Goal: Task Accomplishment & Management: Manage account settings

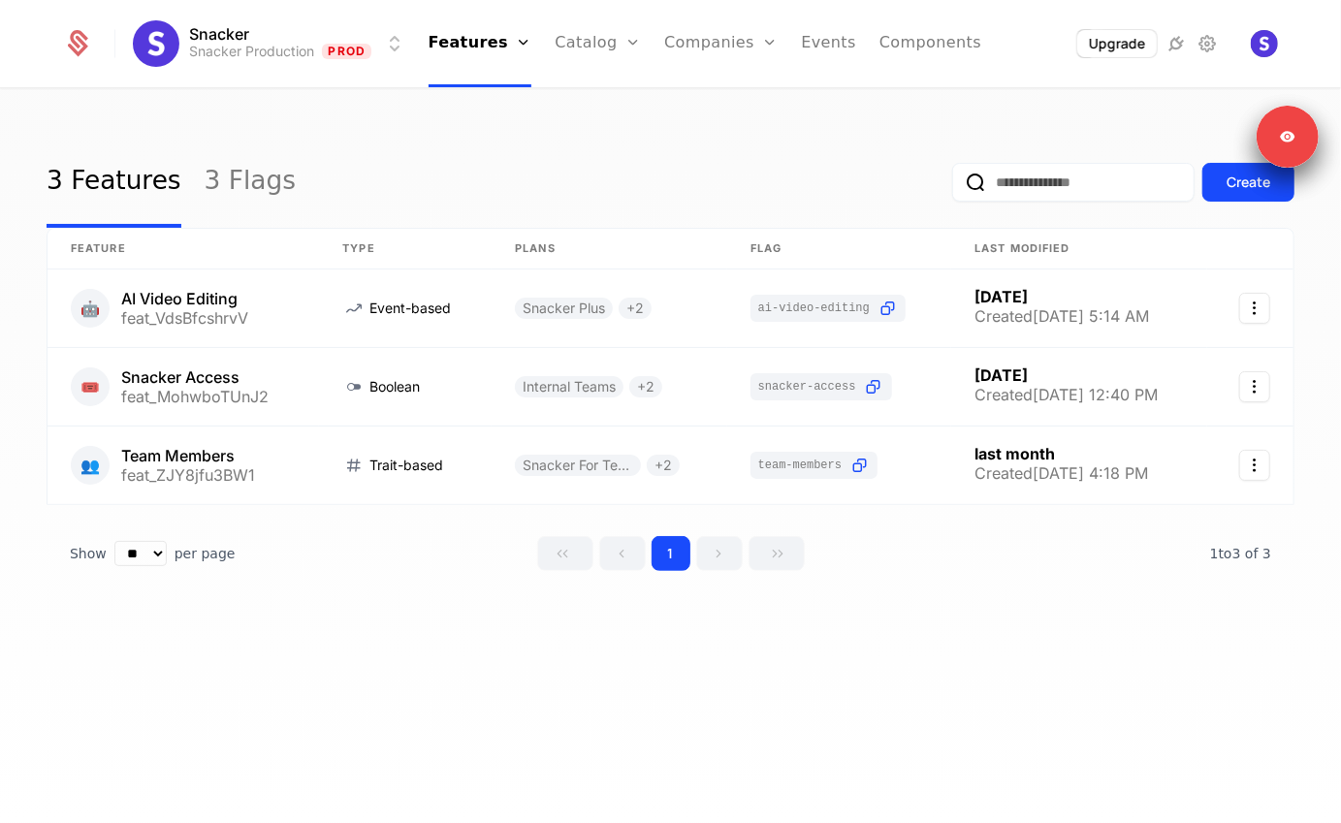
click at [279, 18] on div "Snacker Snacker Production Prod Features Features Flags Catalog Plans Add Ons C…" at bounding box center [670, 43] width 1214 height 87
drag, startPoint x: 241, startPoint y: 80, endPoint x: 262, endPoint y: 42, distance: 43.8
click at [241, 80] on div "Snacker Snacker Production Prod Features Features Flags Catalog Plans Add Ons C…" at bounding box center [670, 43] width 1214 height 87
click at [264, 39] on html "Snacker Snacker Production Prod Features Features Flags Catalog Plans Add Ons C…" at bounding box center [670, 411] width 1341 height 823
click at [566, 195] on html "Snacker Snacker Production Prod Features Features Flags Catalog Plans Add Ons C…" at bounding box center [670, 411] width 1341 height 823
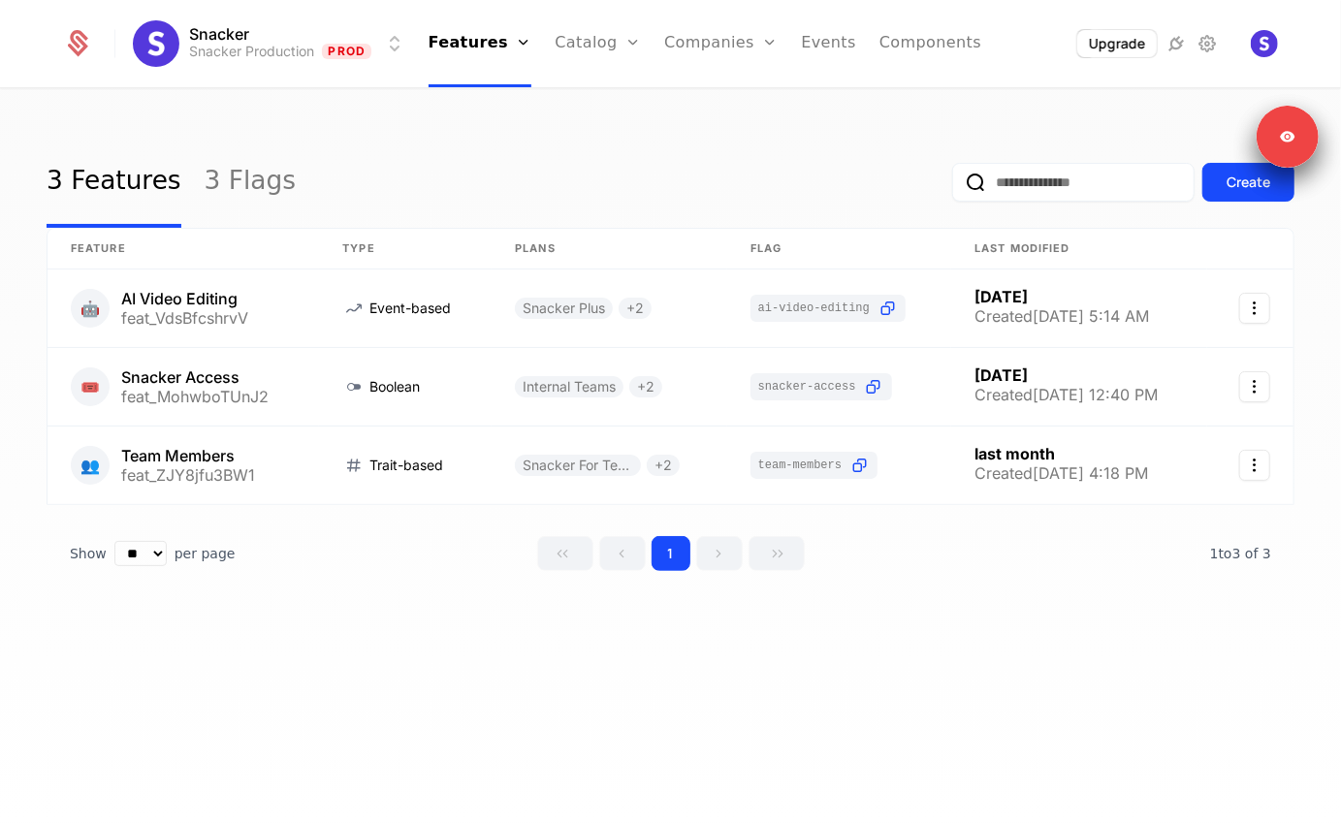
click at [595, 48] on link "Catalog" at bounding box center [598, 43] width 86 height 87
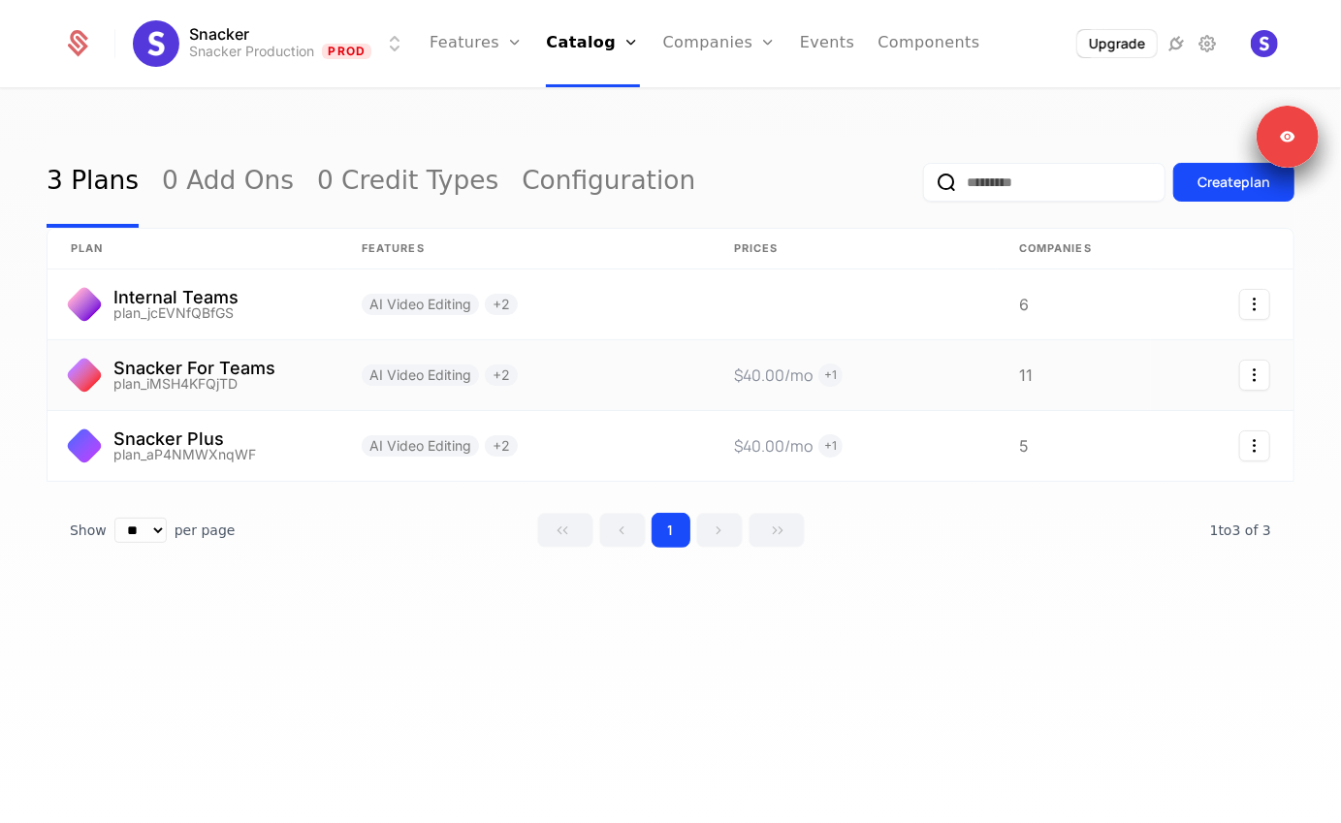
click at [227, 375] on link at bounding box center [193, 375] width 291 height 70
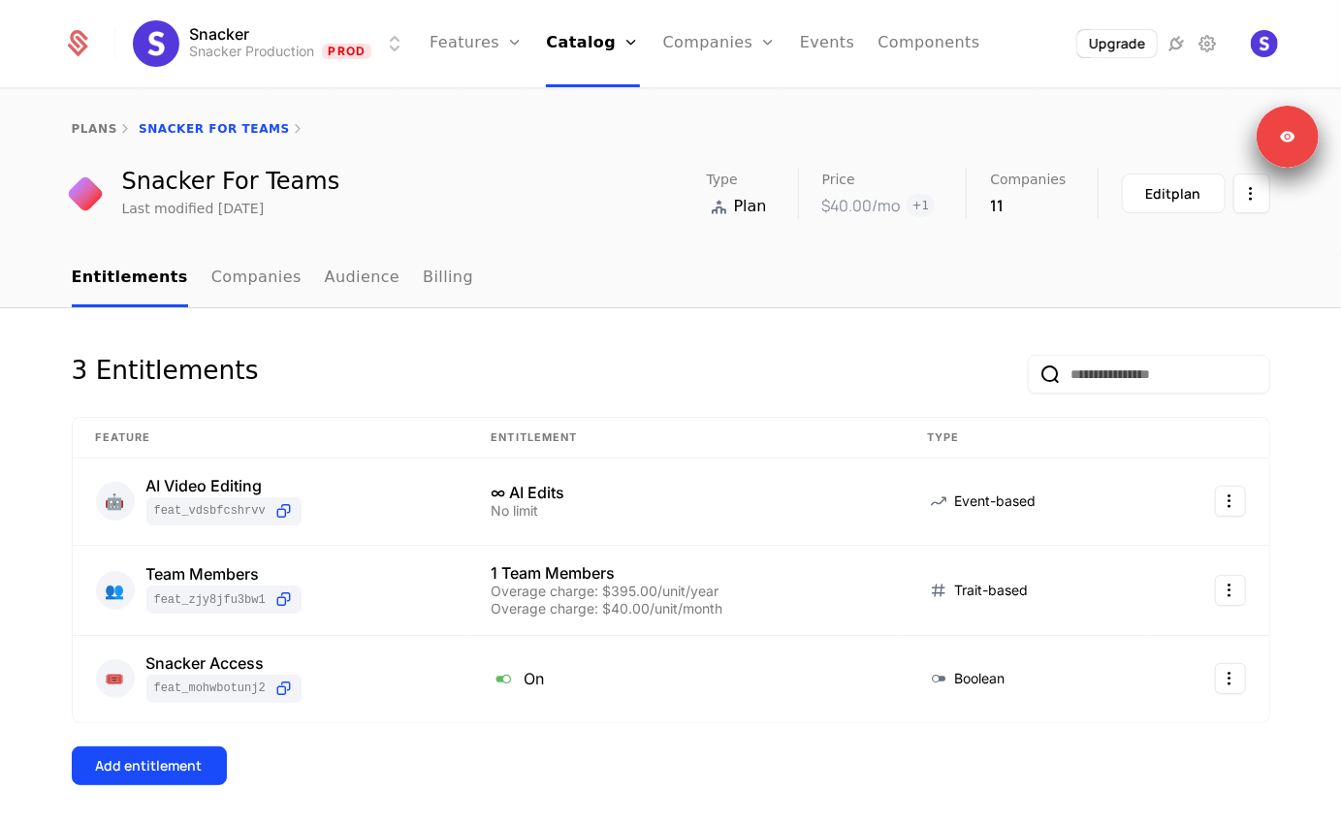
click at [253, 268] on link "Companies" at bounding box center [256, 278] width 90 height 57
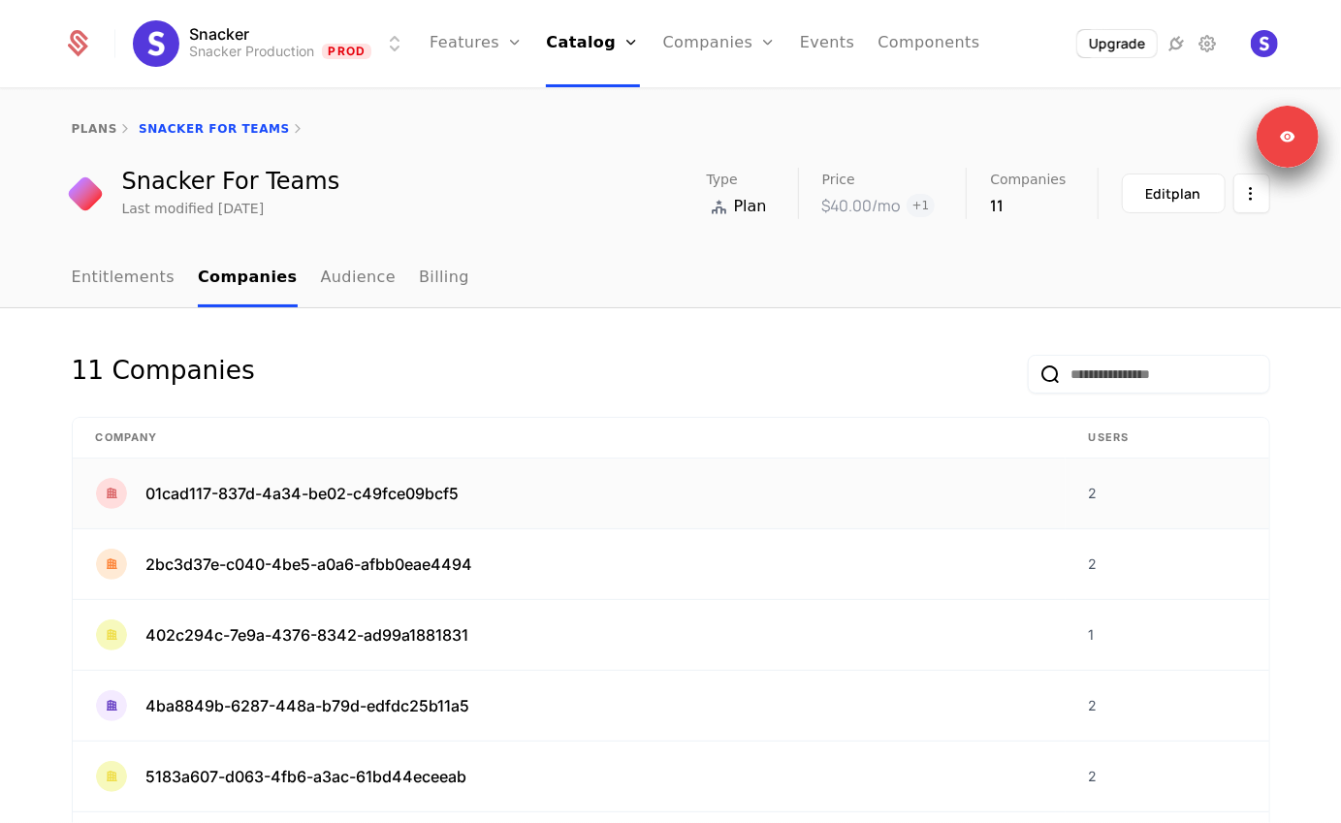
click at [366, 478] on div "01cad117-837d-4a34-be02-c49fce09bcf5" at bounding box center [569, 493] width 946 height 31
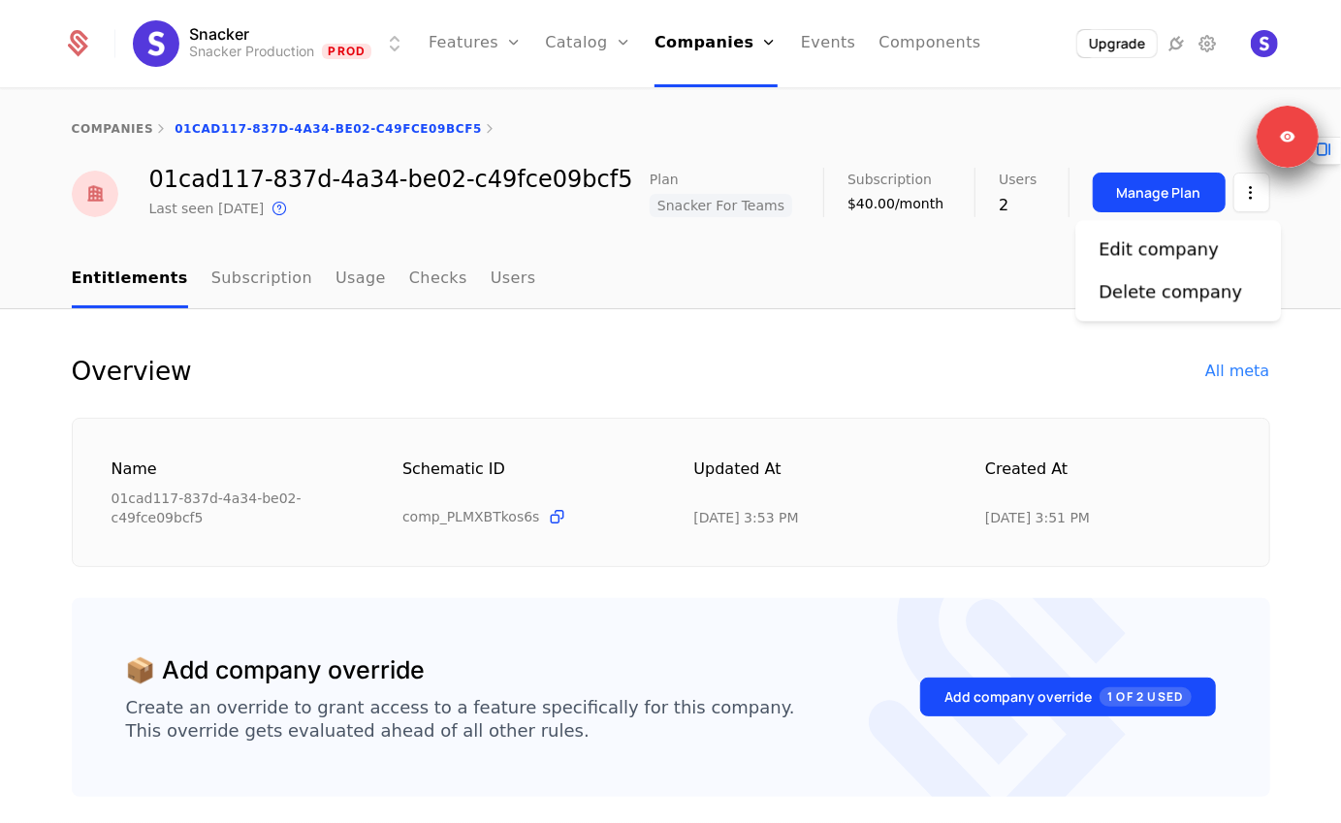
click at [1245, 193] on html "Snacker Snacker Production Prod Features Features Flags Catalog Plans Add Ons C…" at bounding box center [670, 411] width 1341 height 823
click at [1189, 240] on div "Edit company" at bounding box center [1158, 249] width 120 height 27
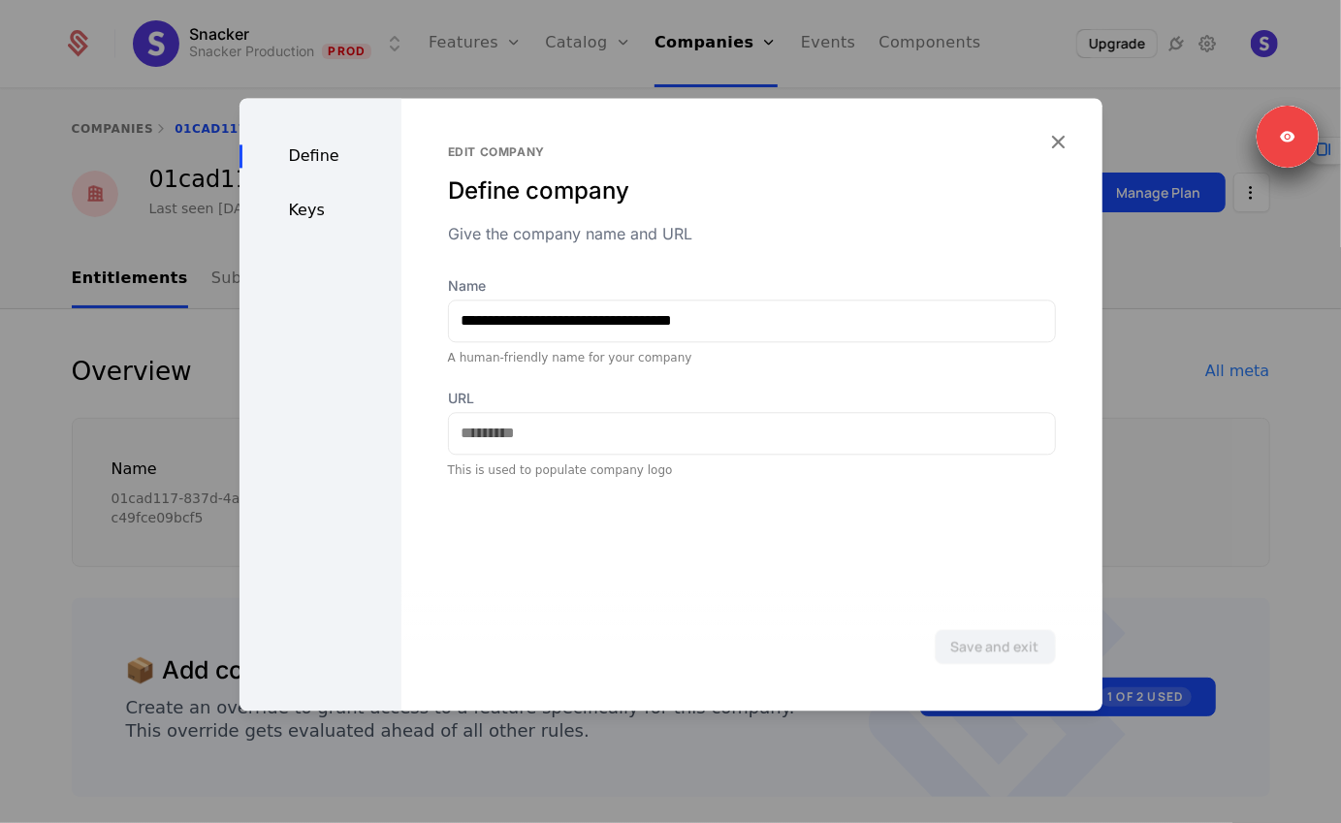
click at [314, 212] on div "Keys" at bounding box center [320, 210] width 162 height 23
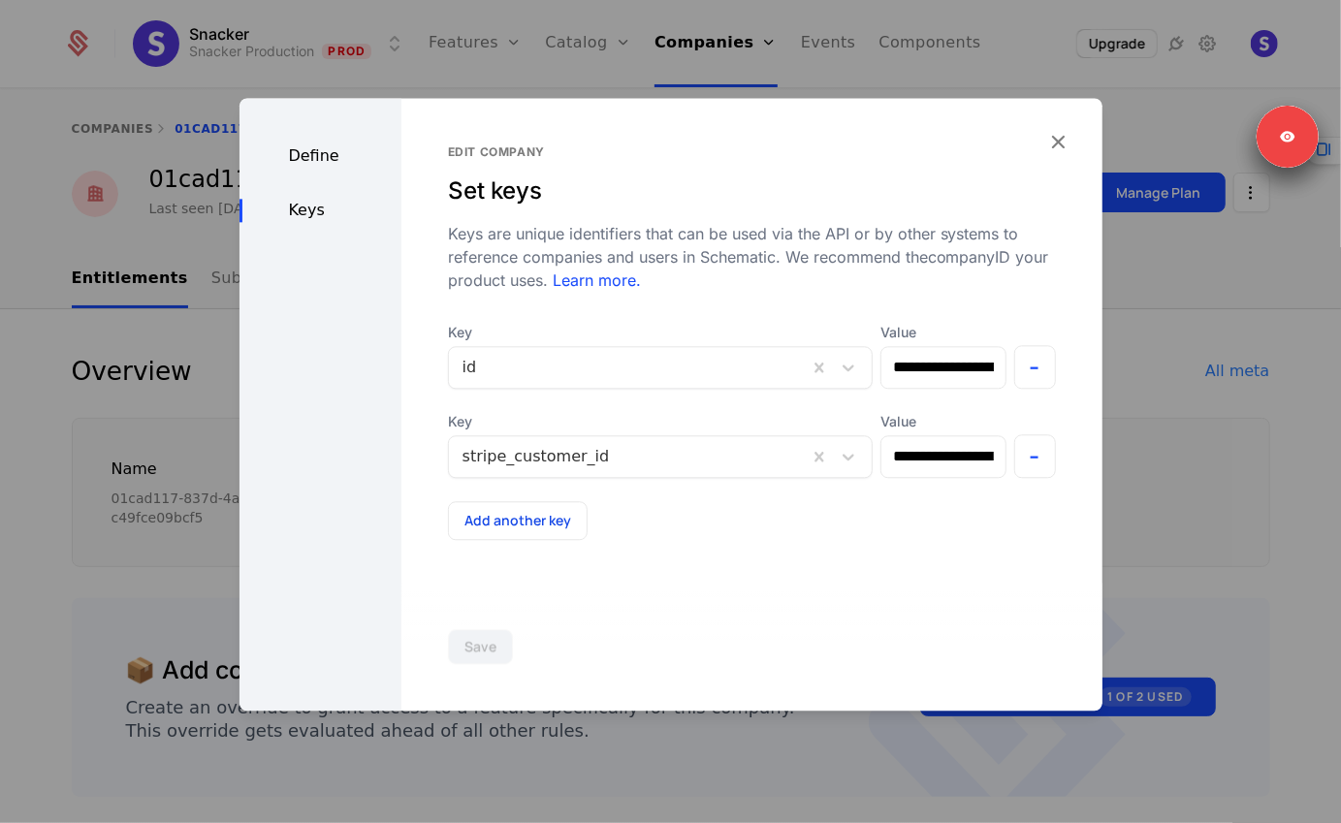
click at [303, 146] on div "Define" at bounding box center [320, 155] width 162 height 23
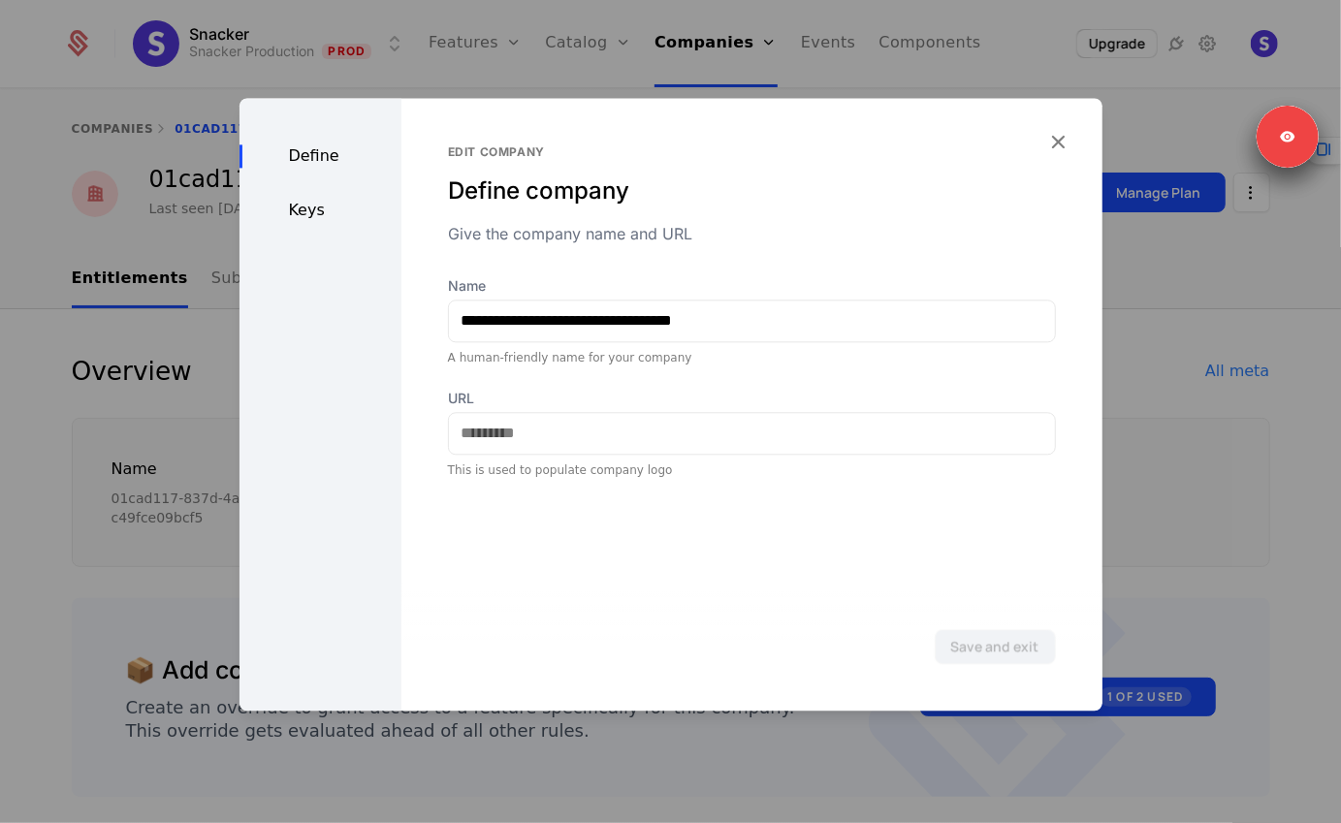
click at [1058, 136] on icon "button" at bounding box center [1058, 141] width 25 height 25
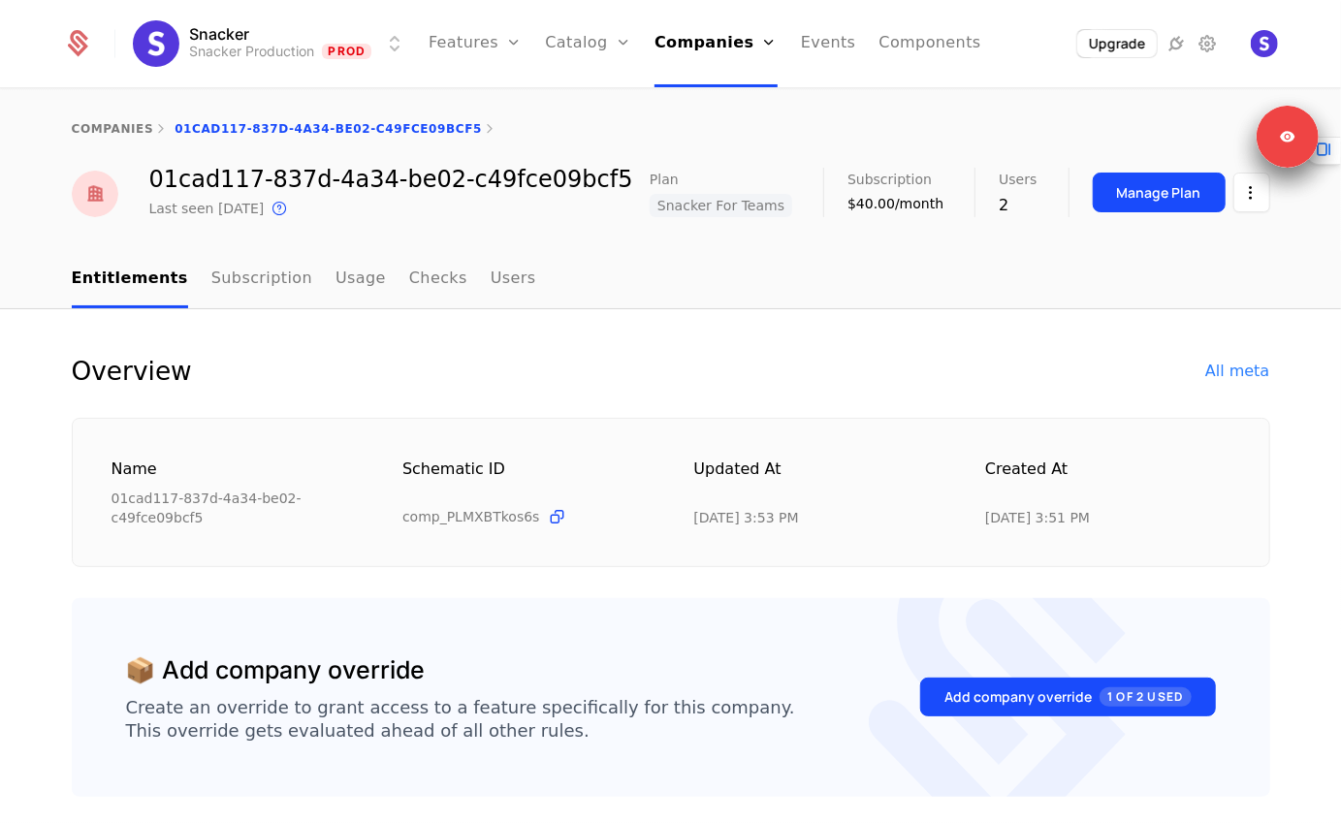
click at [1263, 198] on html "Snacker Snacker Production Prod Features Features Flags Catalog Plans Add Ons C…" at bounding box center [670, 411] width 1341 height 823
click at [1142, 256] on div "Edit company" at bounding box center [1158, 249] width 120 height 27
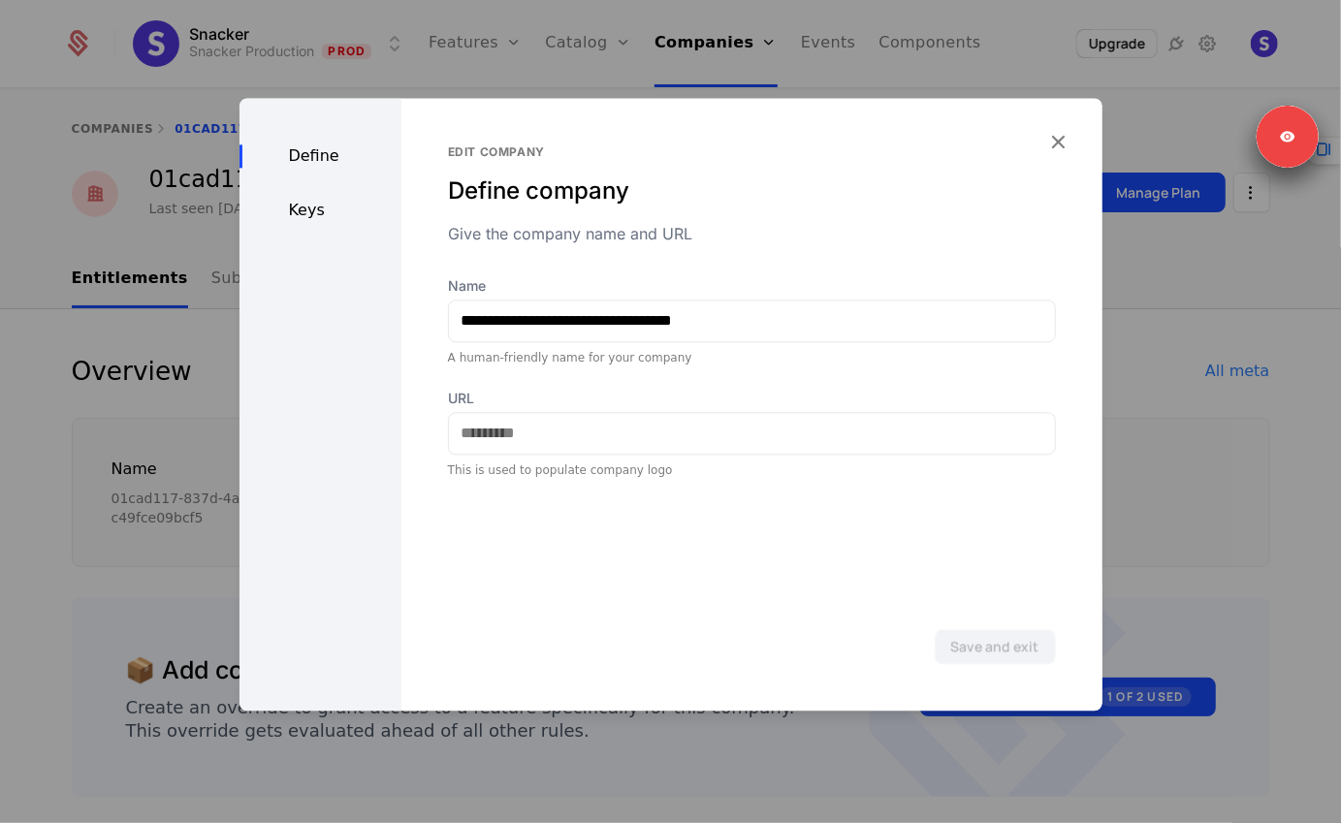
click at [1062, 138] on icon "button" at bounding box center [1058, 141] width 25 height 25
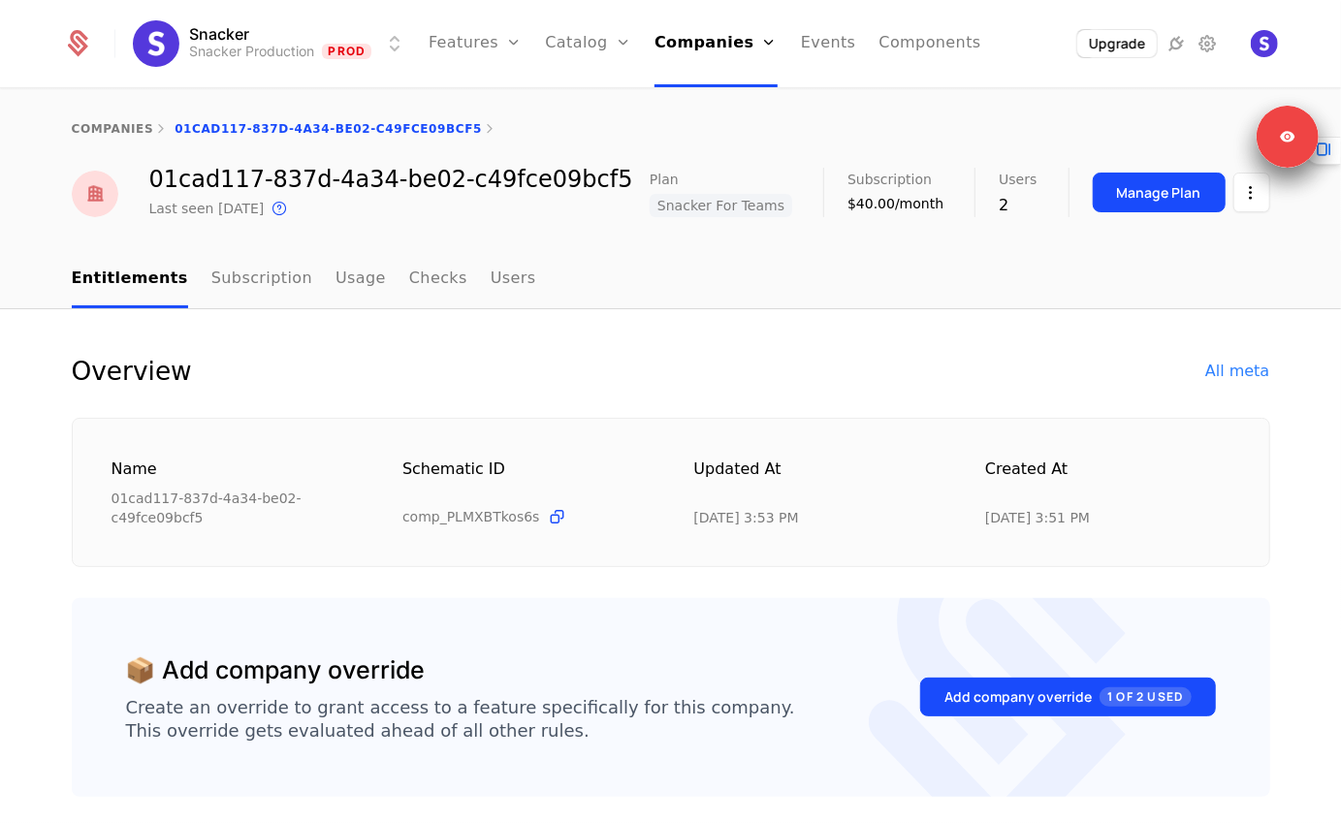
click at [1330, 160] on icon at bounding box center [1323, 149] width 23 height 23
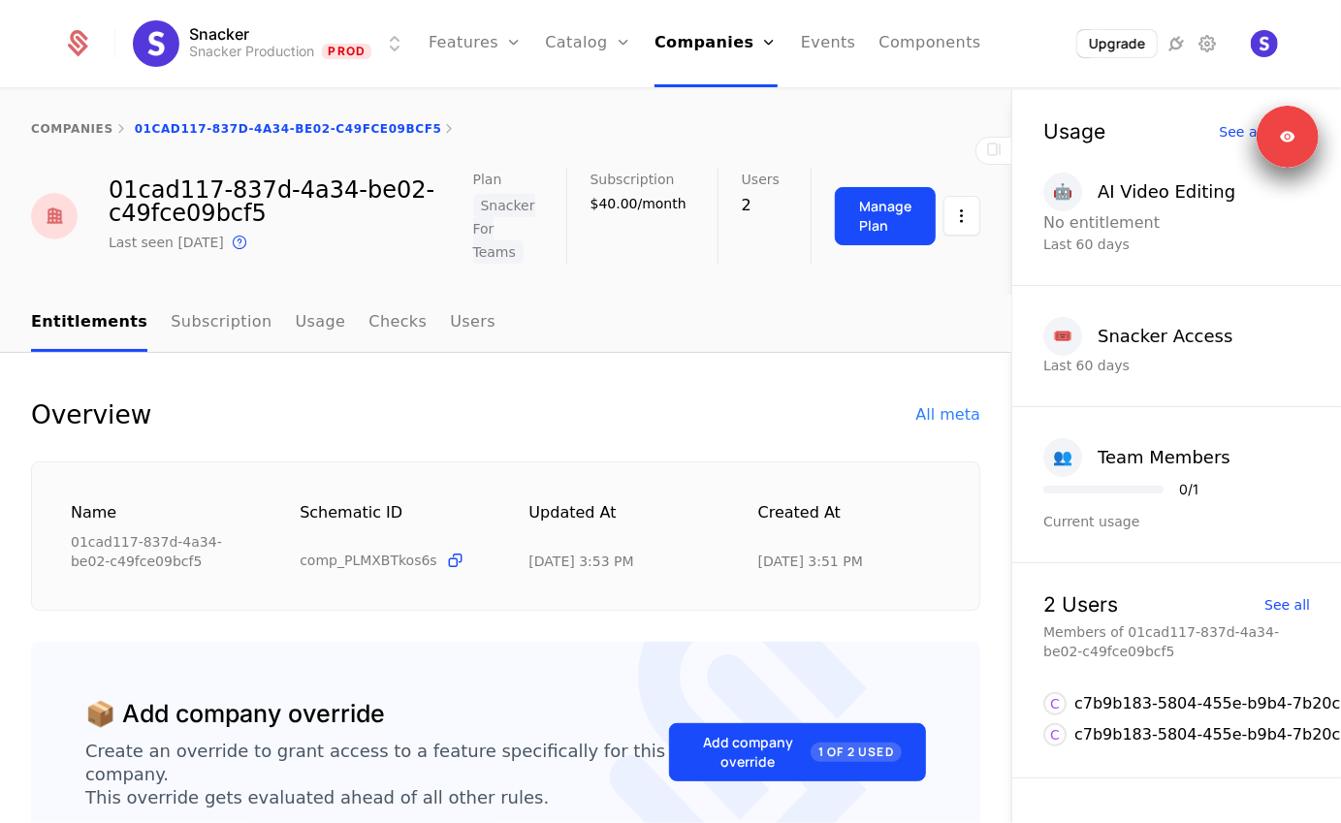
click at [948, 403] on div "All meta" at bounding box center [948, 414] width 64 height 23
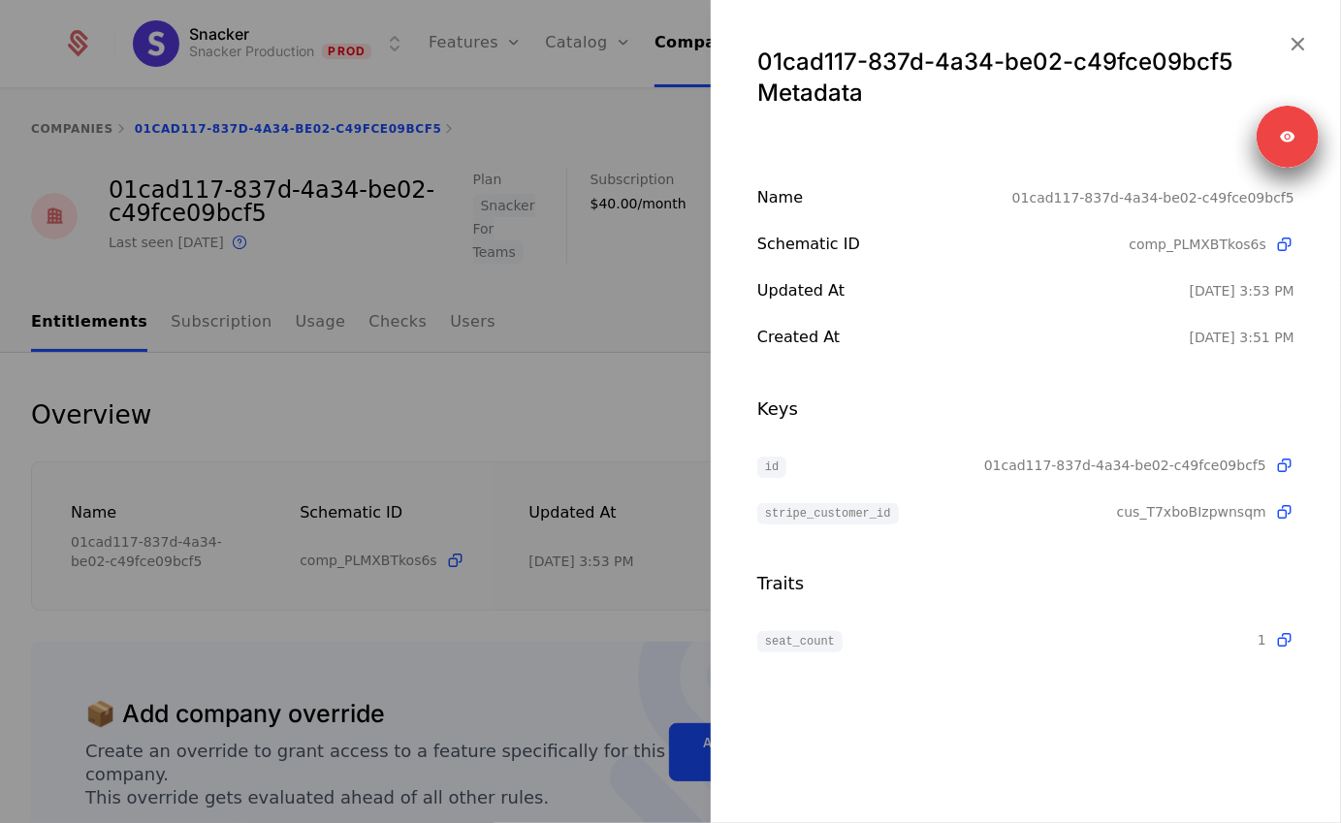
click at [606, 347] on div at bounding box center [670, 411] width 1341 height 823
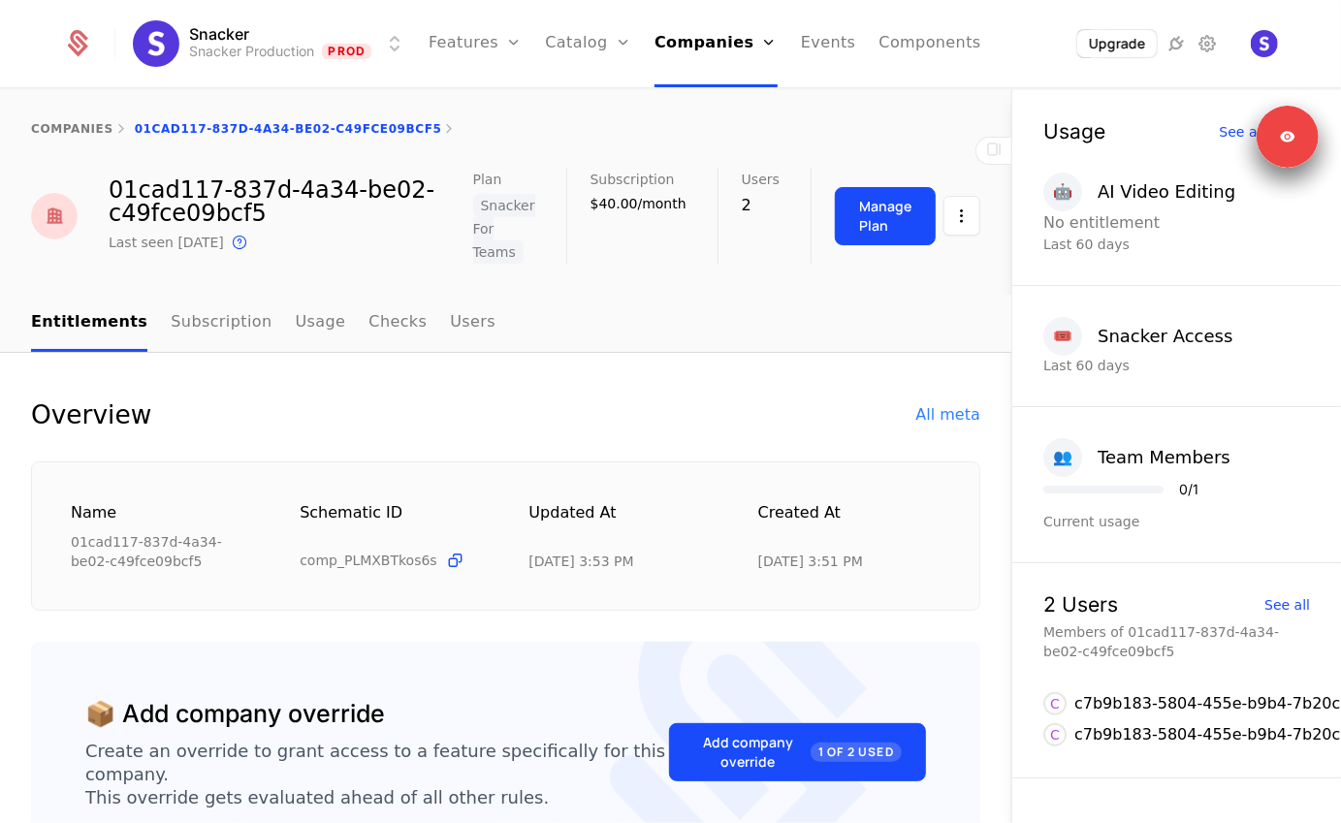
click at [1002, 144] on icon at bounding box center [993, 149] width 23 height 23
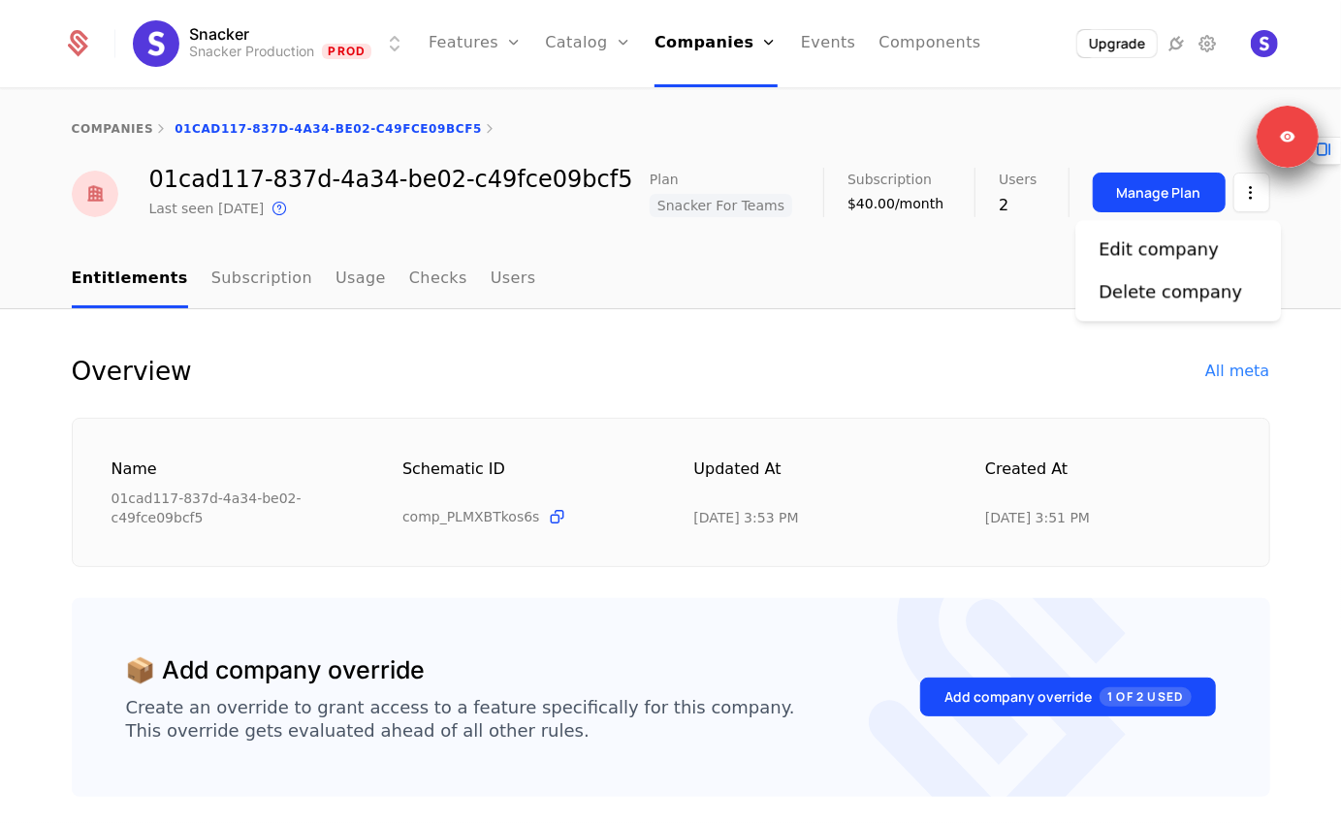
click at [1234, 208] on html "Snacker Snacker Production Prod Features Features Flags Catalog Plans Add Ons C…" at bounding box center [670, 411] width 1341 height 823
click at [1173, 238] on div "Edit company" at bounding box center [1158, 249] width 120 height 27
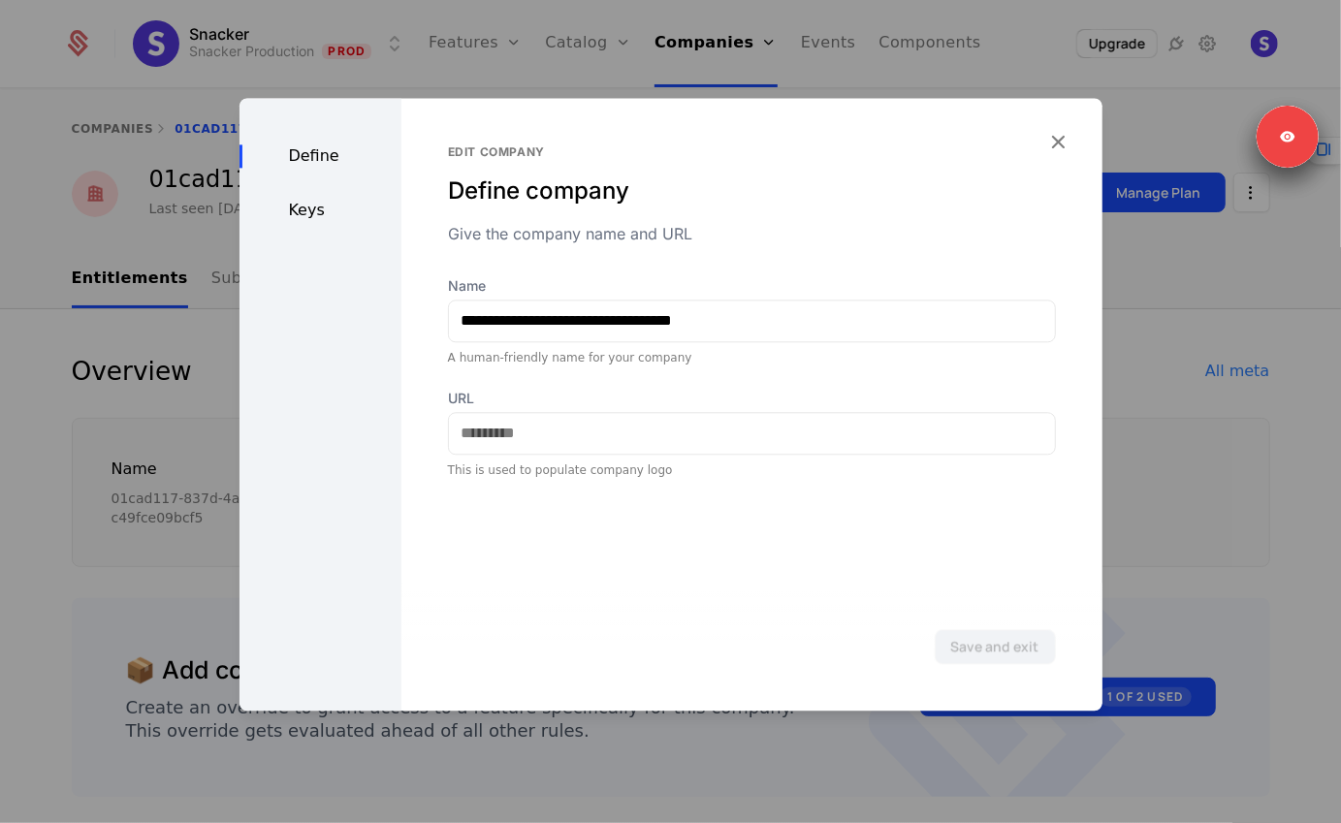
click at [299, 206] on div "Keys" at bounding box center [320, 210] width 162 height 23
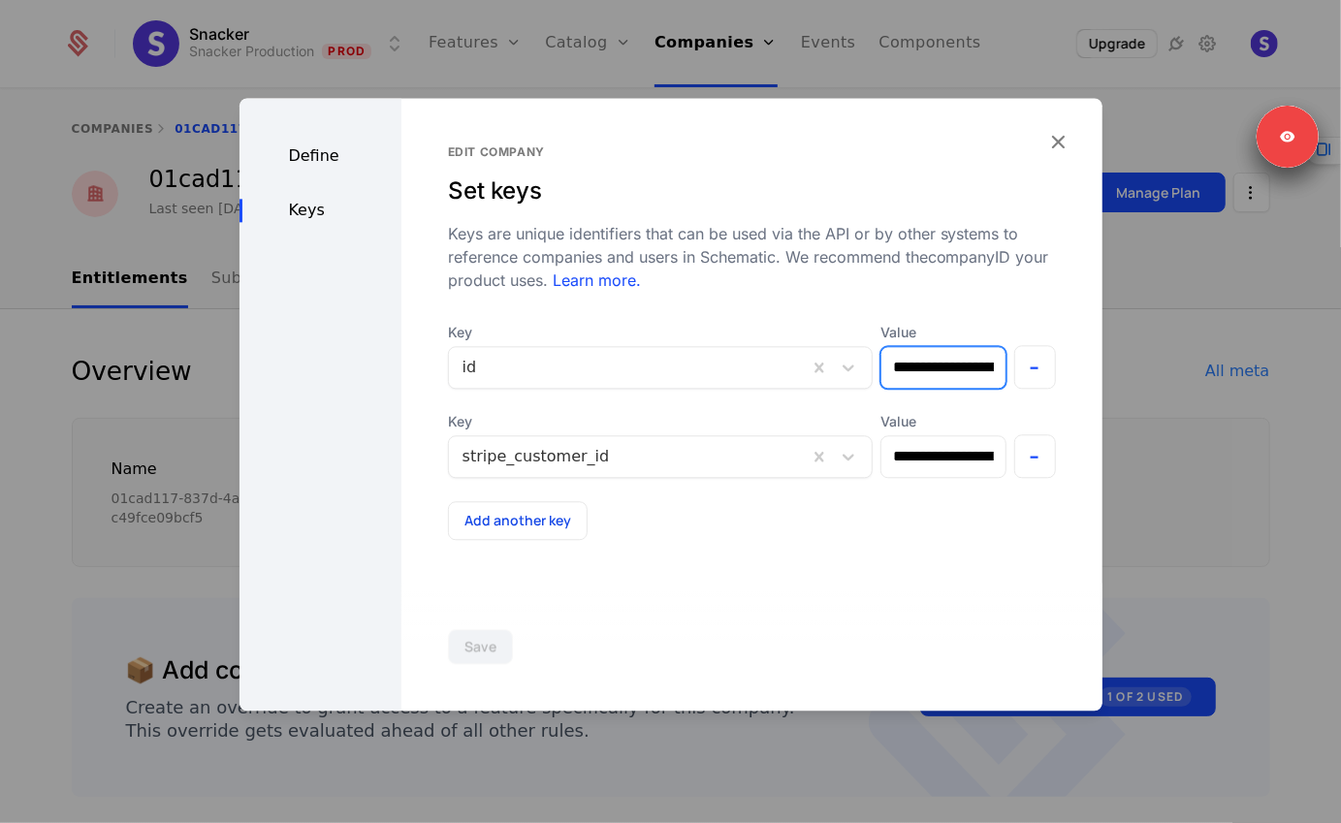
click at [929, 380] on input "**********" at bounding box center [943, 367] width 124 height 41
click at [923, 369] on input "**********" at bounding box center [943, 367] width 124 height 41
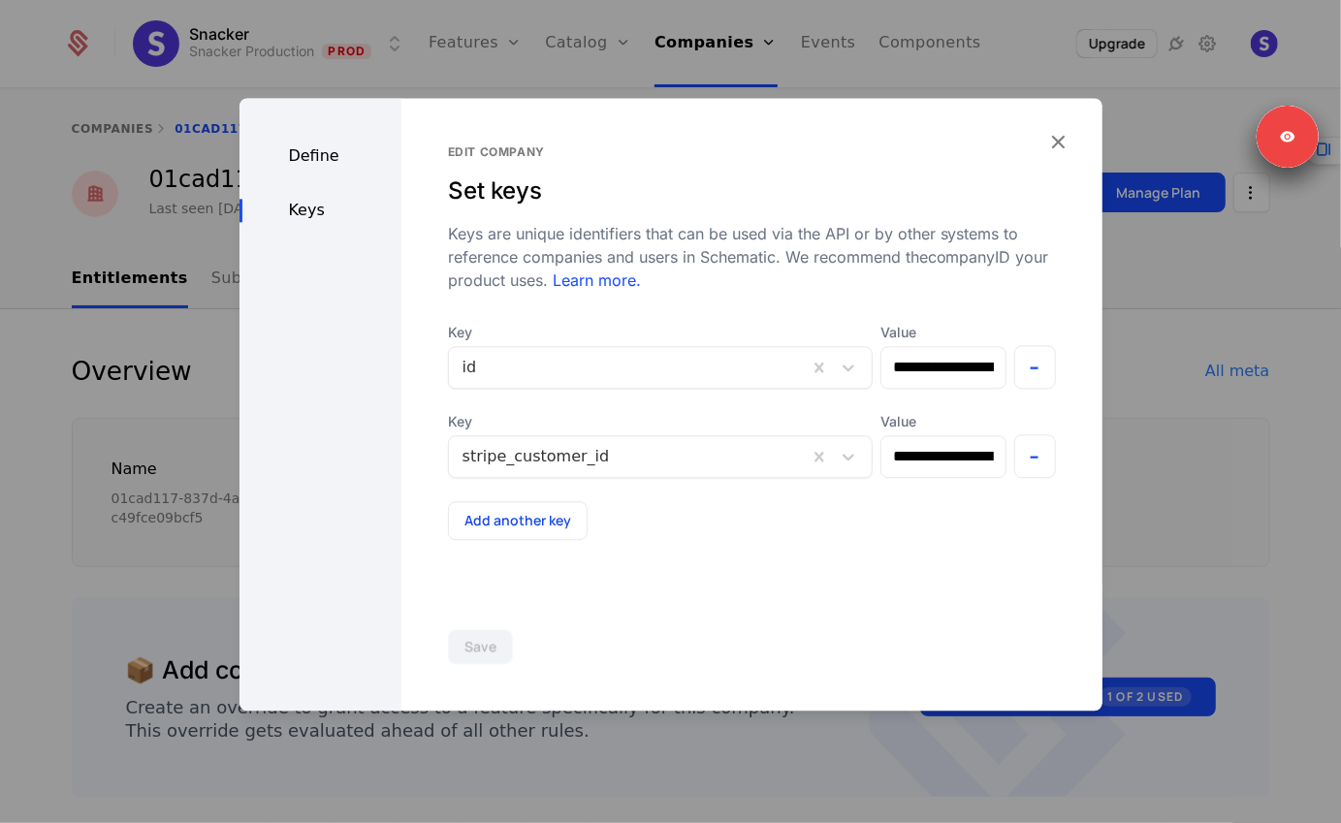
click at [250, 45] on div at bounding box center [670, 411] width 1341 height 823
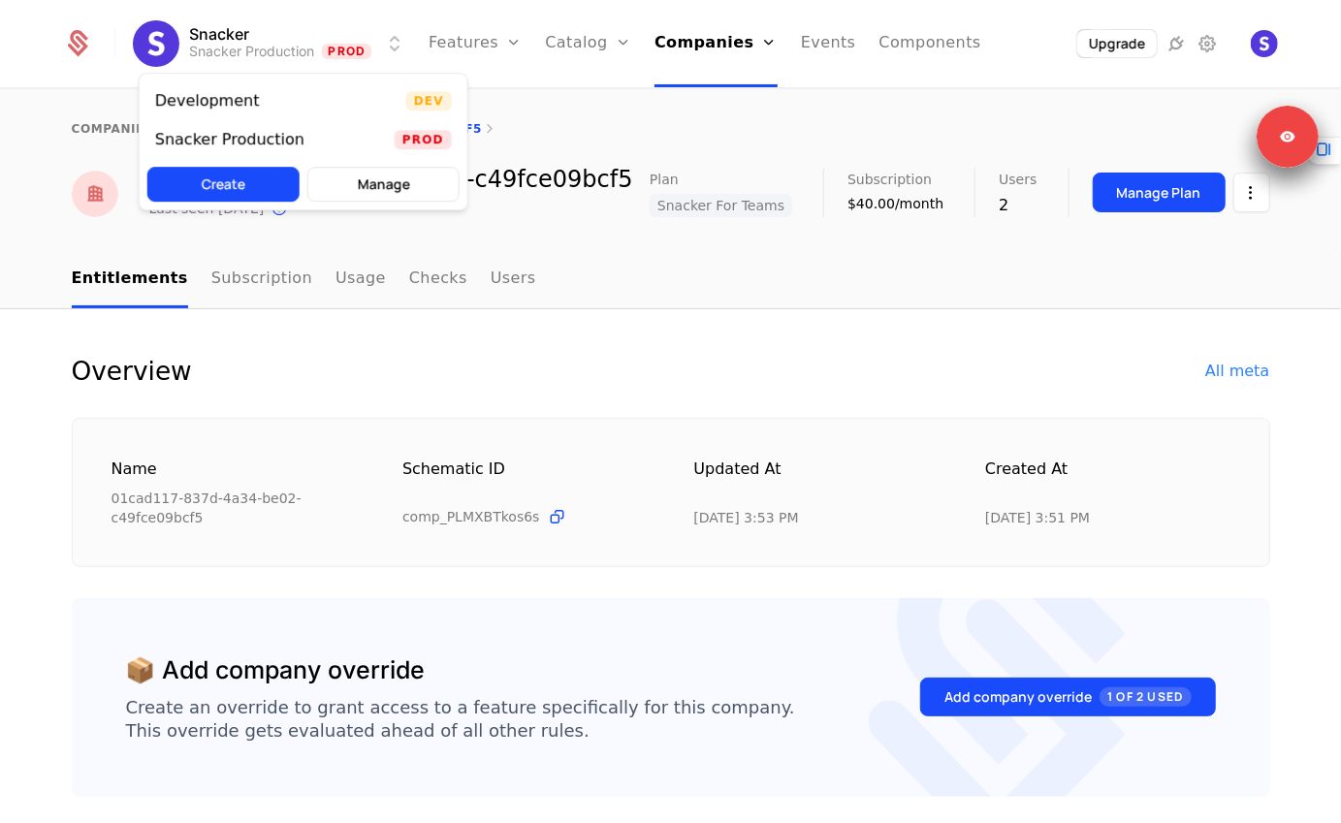
click at [238, 45] on html "Snacker Snacker Production Prod Features Features Flags Catalog Plans Add Ons C…" at bounding box center [670, 411] width 1341 height 823
click at [222, 103] on div "Development" at bounding box center [207, 101] width 105 height 16
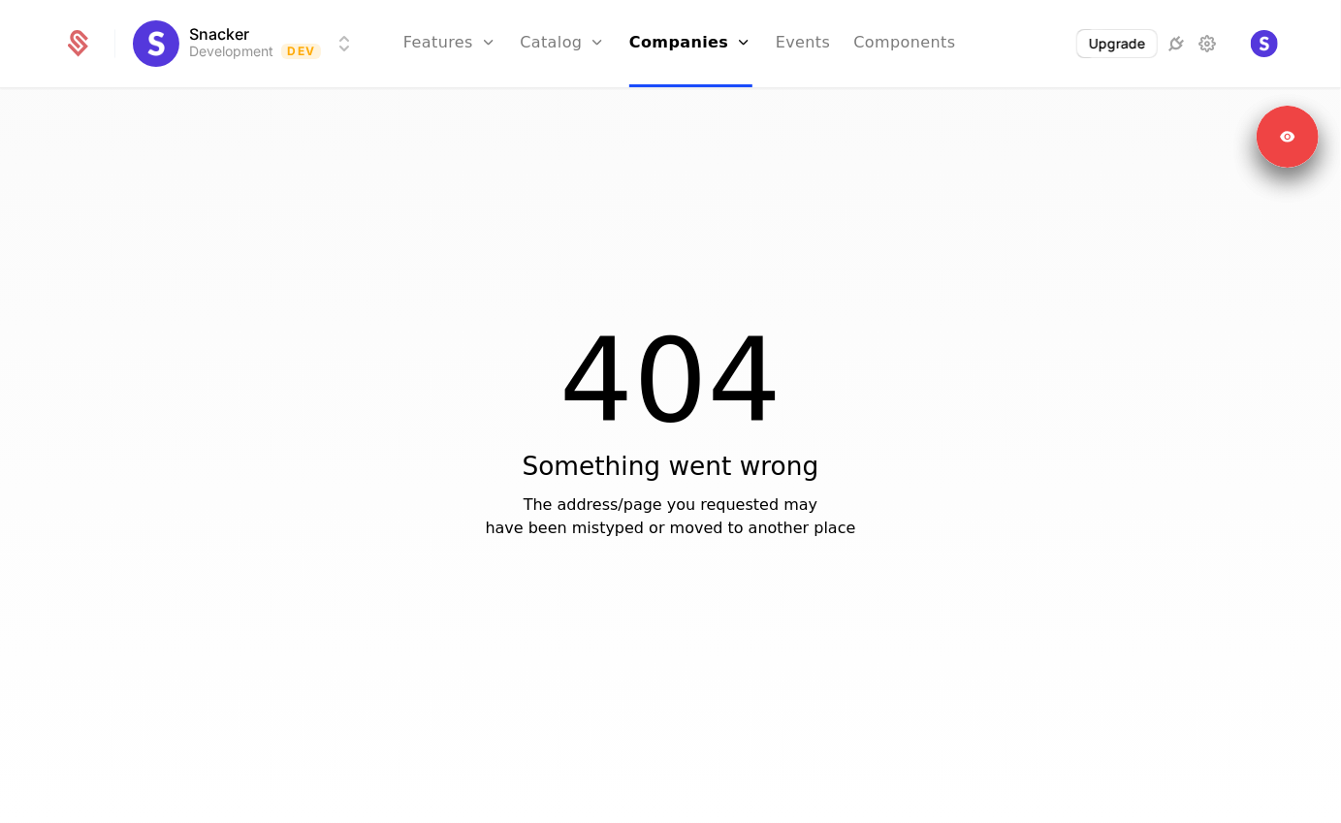
click at [648, 62] on link "Companies" at bounding box center [690, 43] width 123 height 87
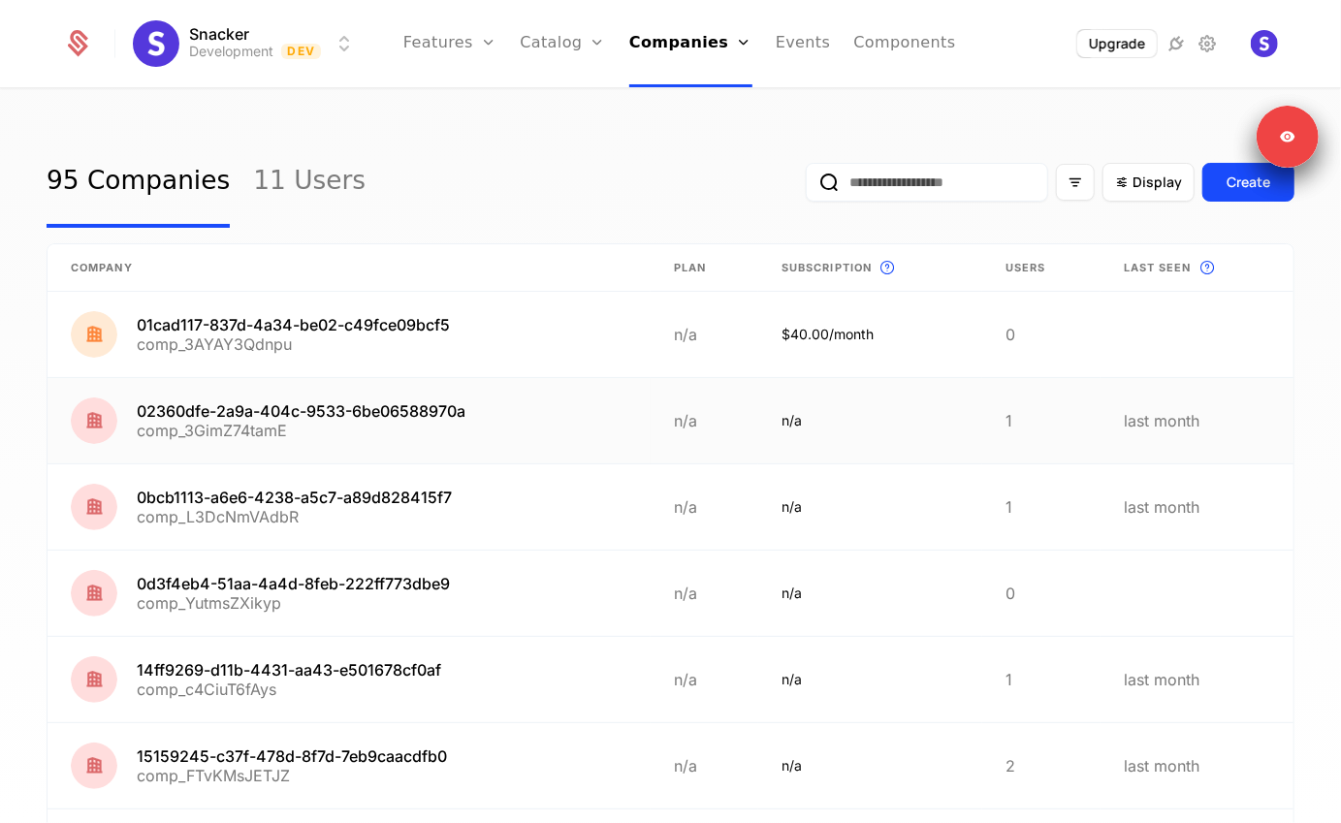
click at [399, 411] on link at bounding box center [349, 420] width 603 height 85
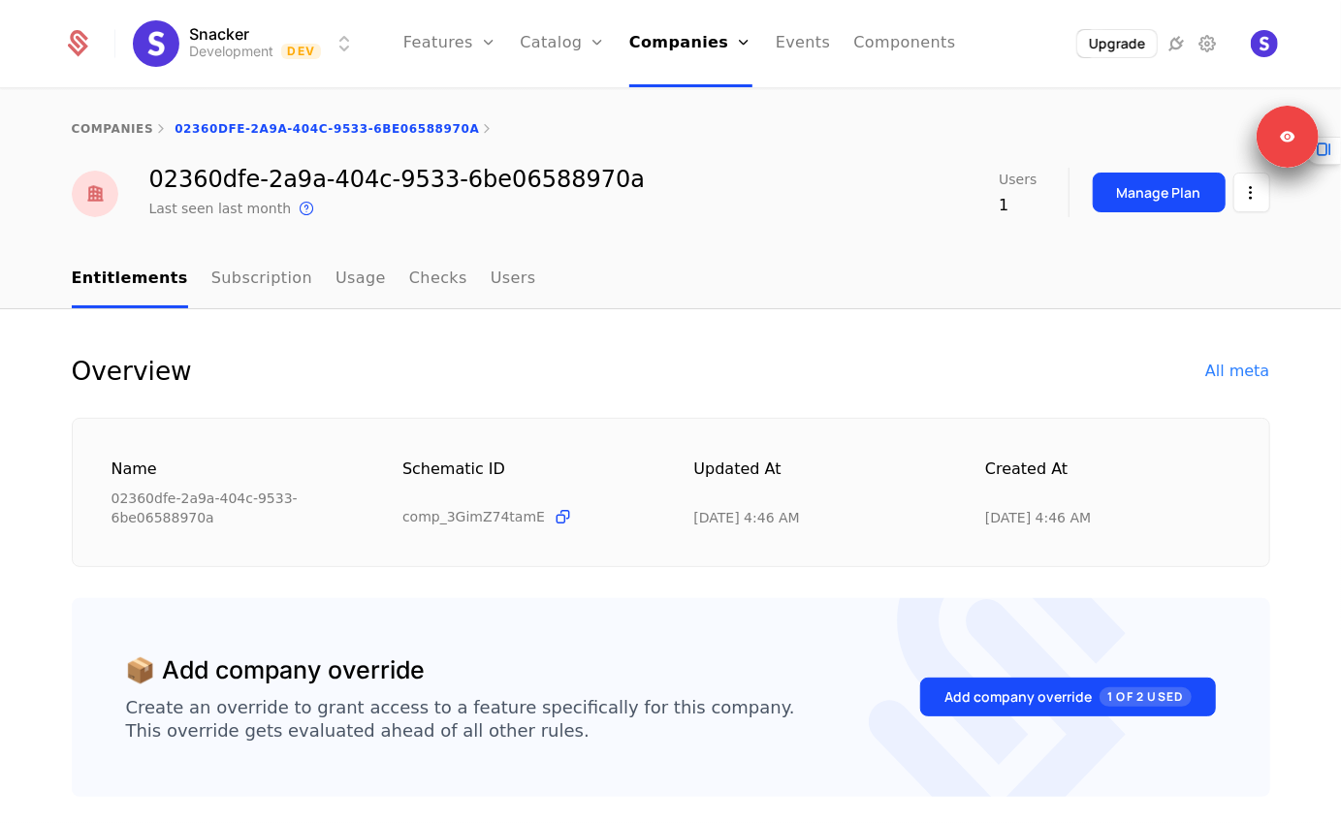
click at [1261, 207] on html "Snacker Development Dev Features Features Flags Catalog Plans Add Ons Credits C…" at bounding box center [670, 411] width 1341 height 823
click at [1190, 239] on div "Edit company" at bounding box center [1158, 249] width 120 height 27
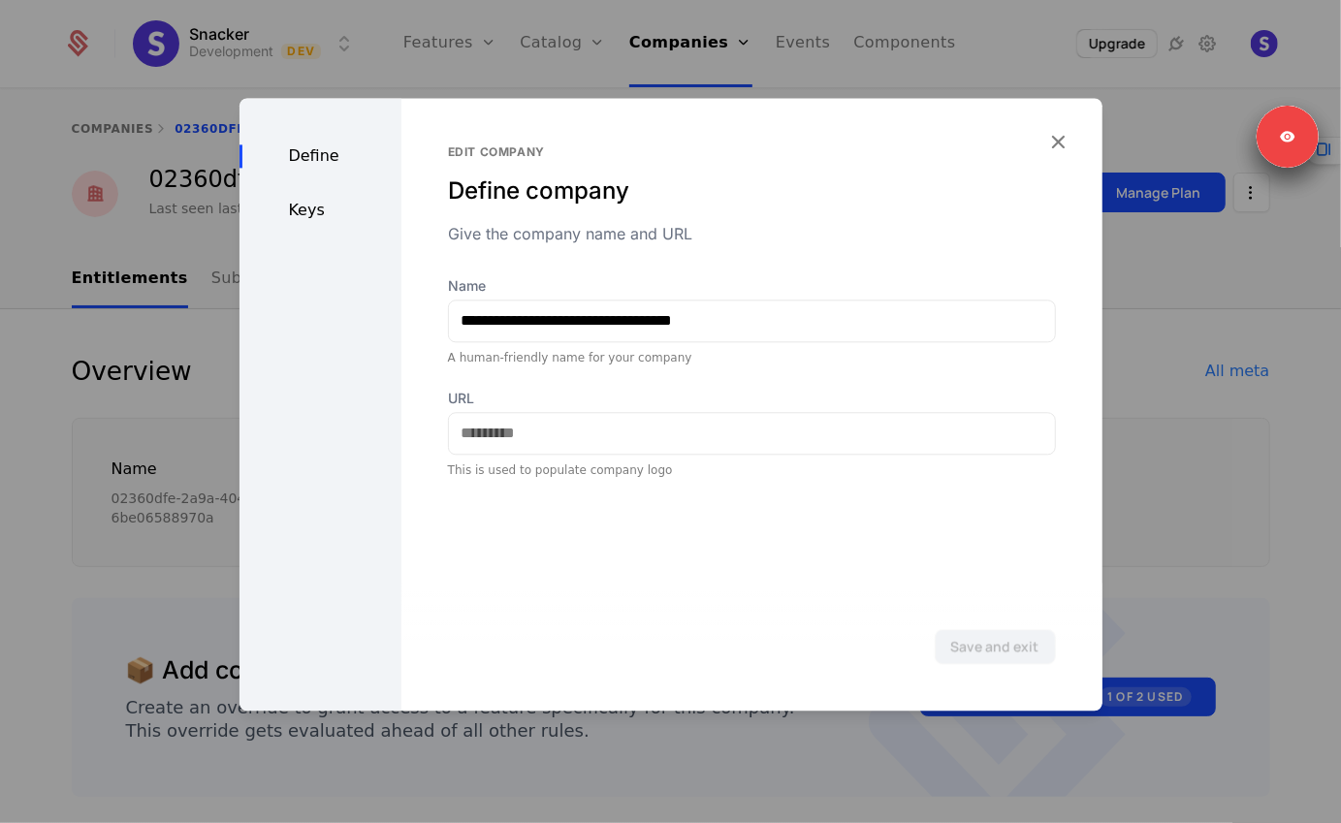
click at [311, 217] on div "Keys" at bounding box center [320, 210] width 162 height 23
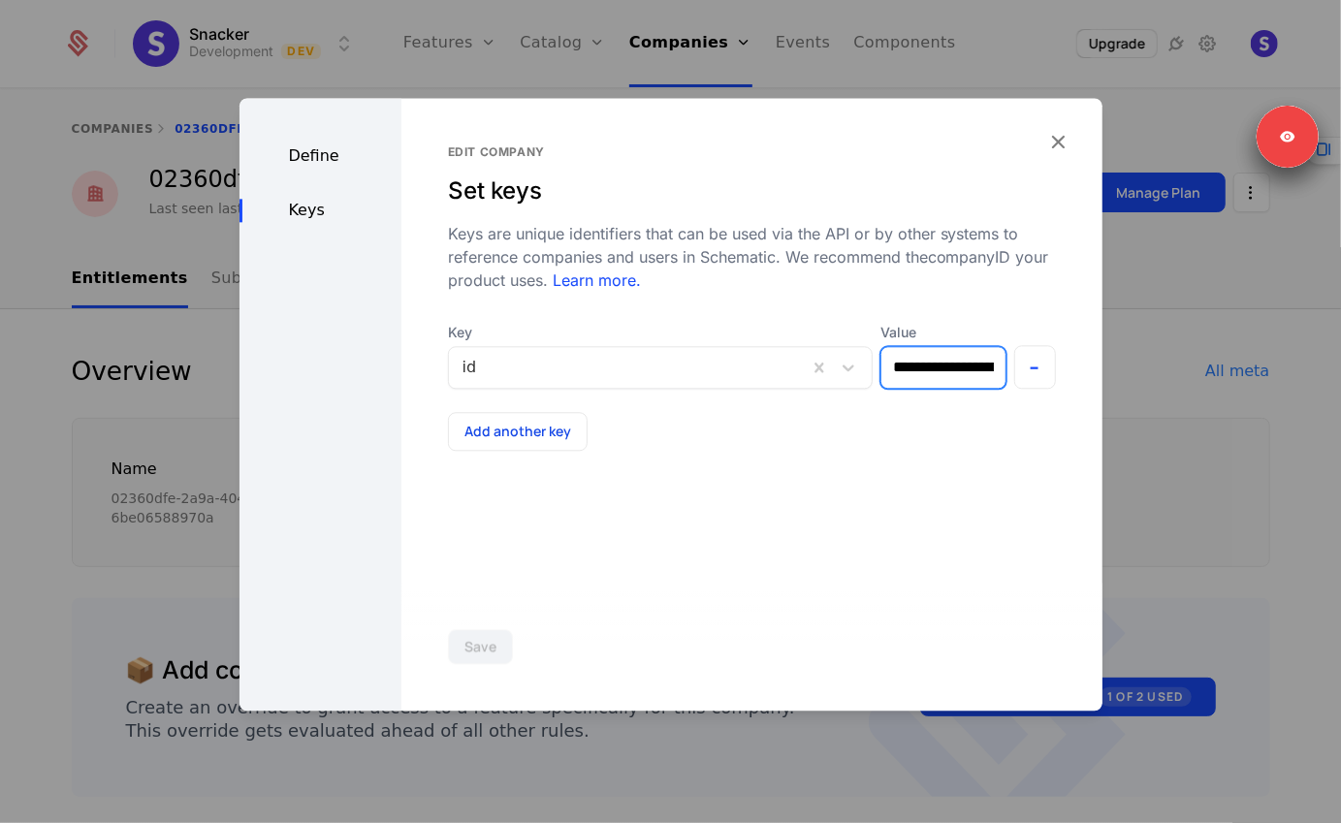
click at [909, 381] on input "**********" at bounding box center [943, 367] width 124 height 41
click at [1063, 143] on icon "button" at bounding box center [1058, 141] width 25 height 25
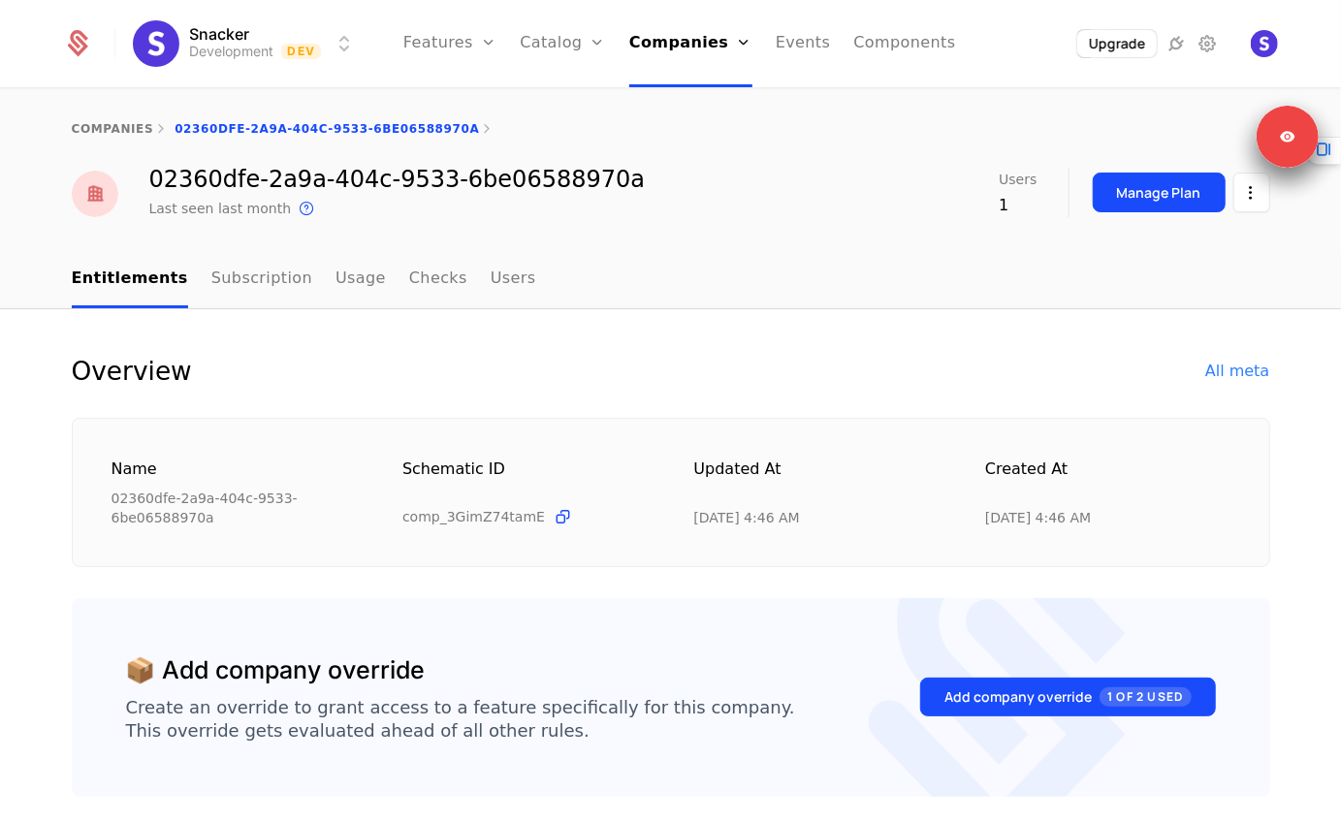
click at [1230, 366] on div "All meta" at bounding box center [1237, 371] width 64 height 23
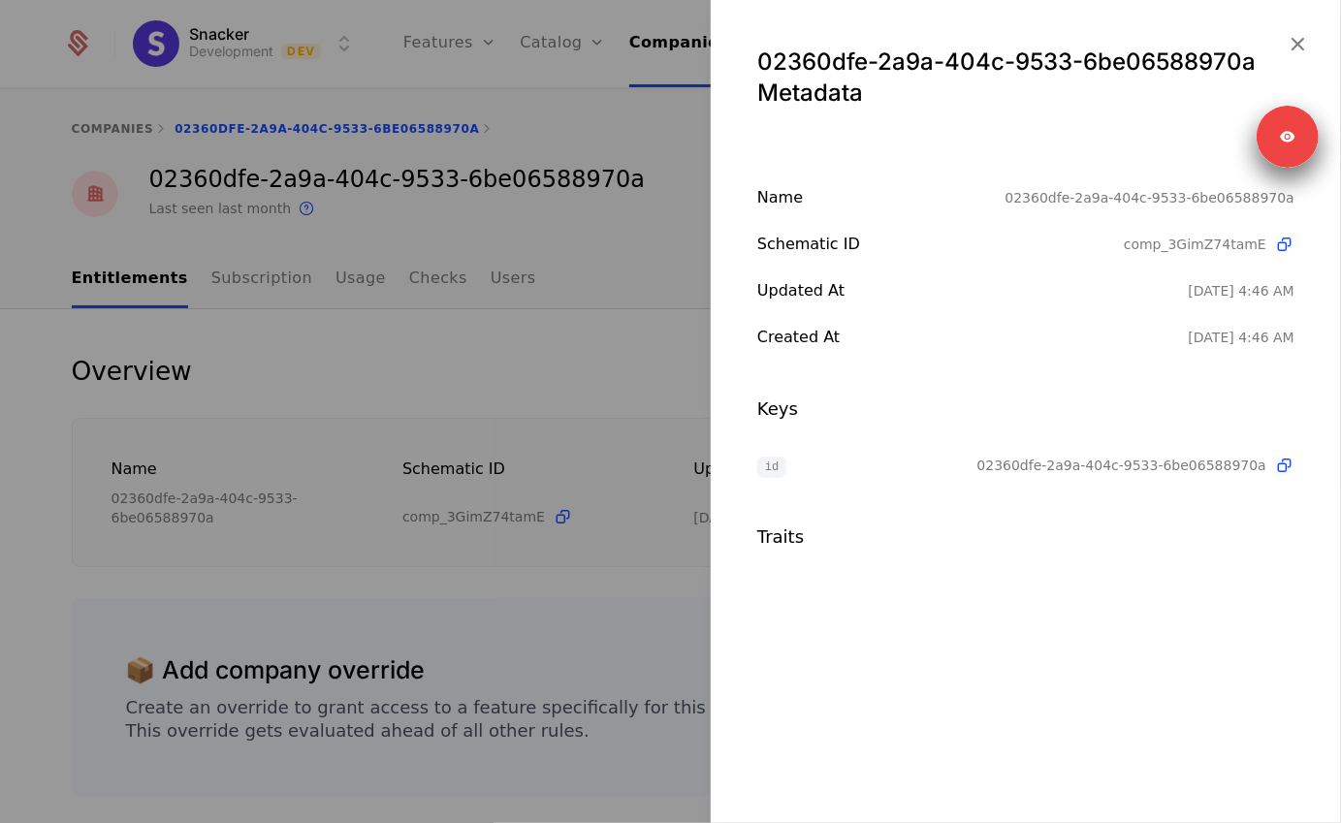
click at [559, 346] on div at bounding box center [670, 411] width 1341 height 823
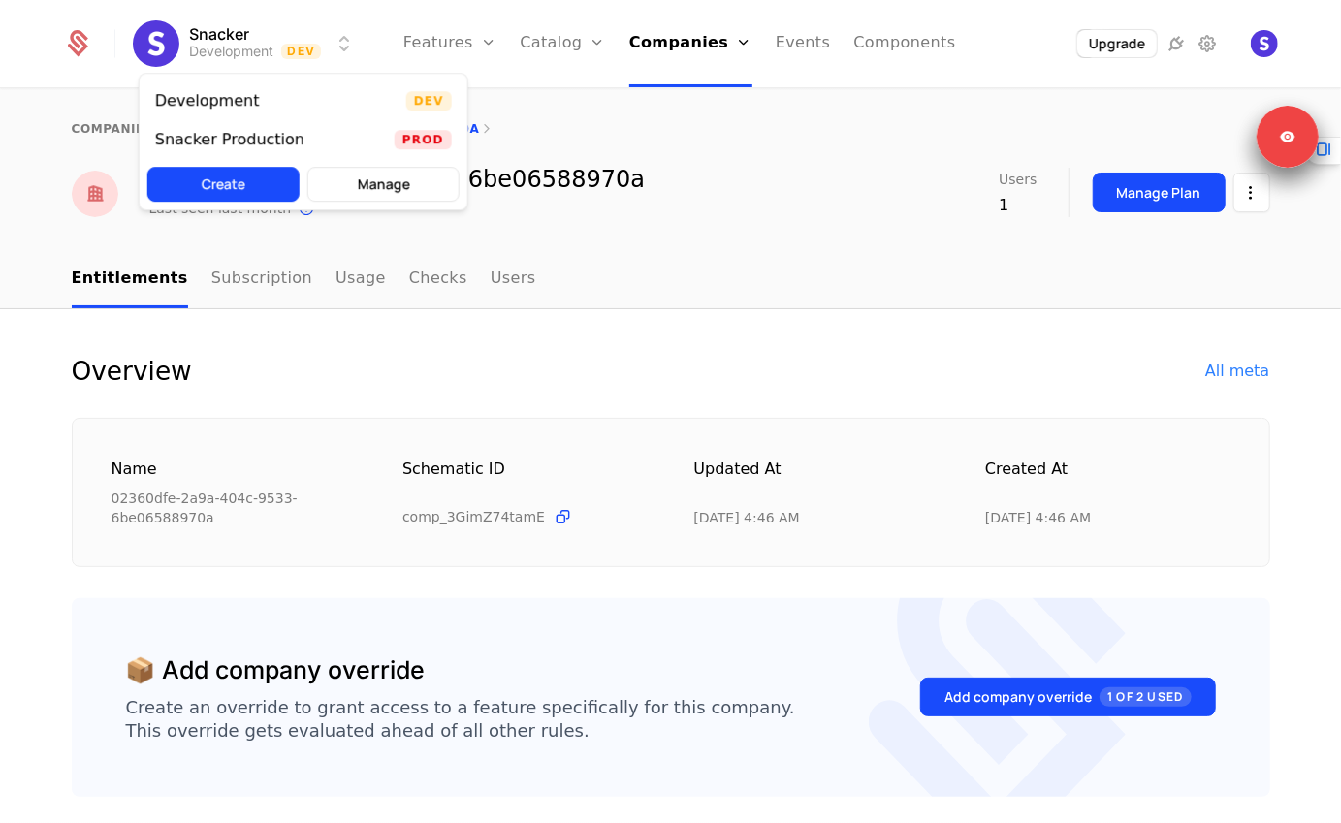
click at [233, 39] on html "Snacker Development Dev Features Features Flags Catalog Plans Add Ons Credits C…" at bounding box center [670, 411] width 1341 height 823
click at [216, 125] on div "Snacker Production Prod" at bounding box center [304, 139] width 328 height 39
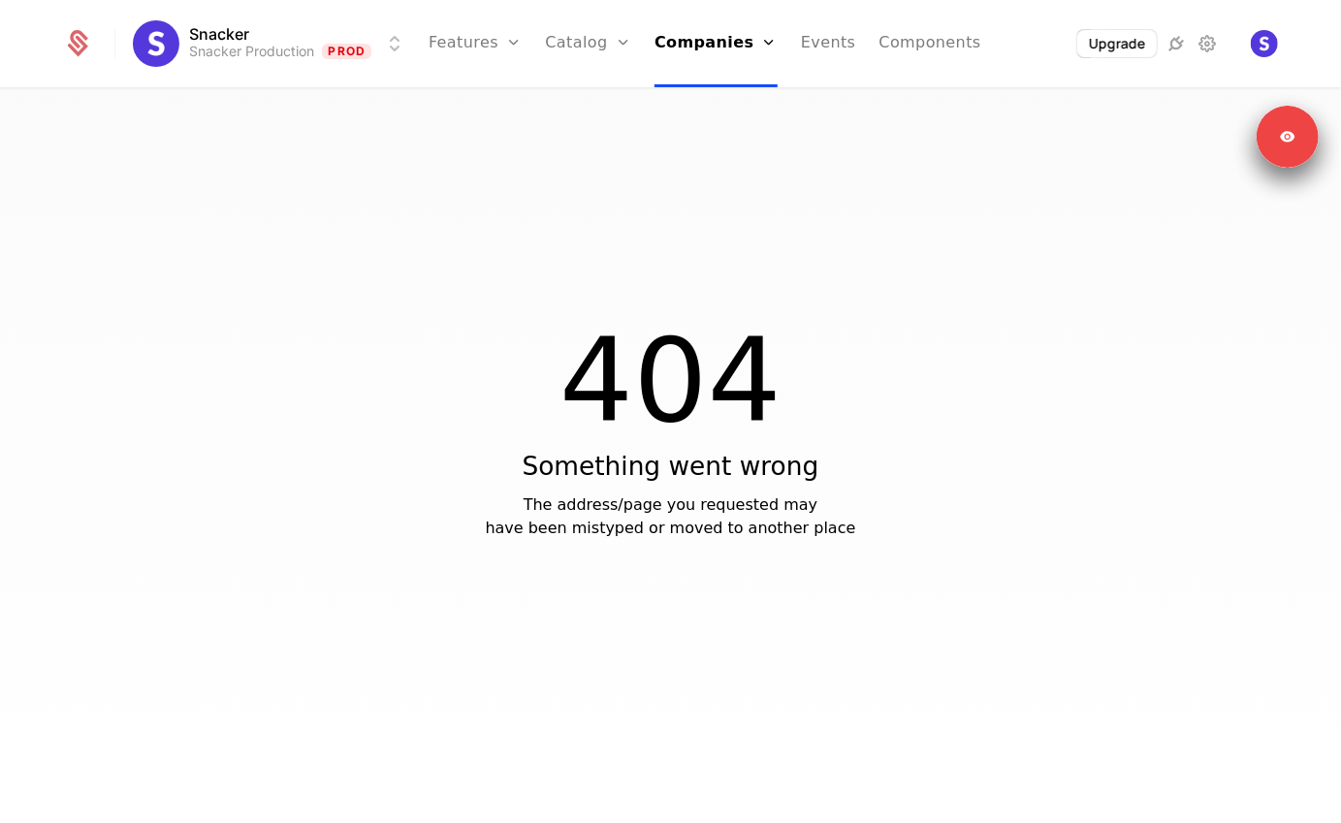
click at [711, 55] on link "Companies" at bounding box center [715, 43] width 123 height 87
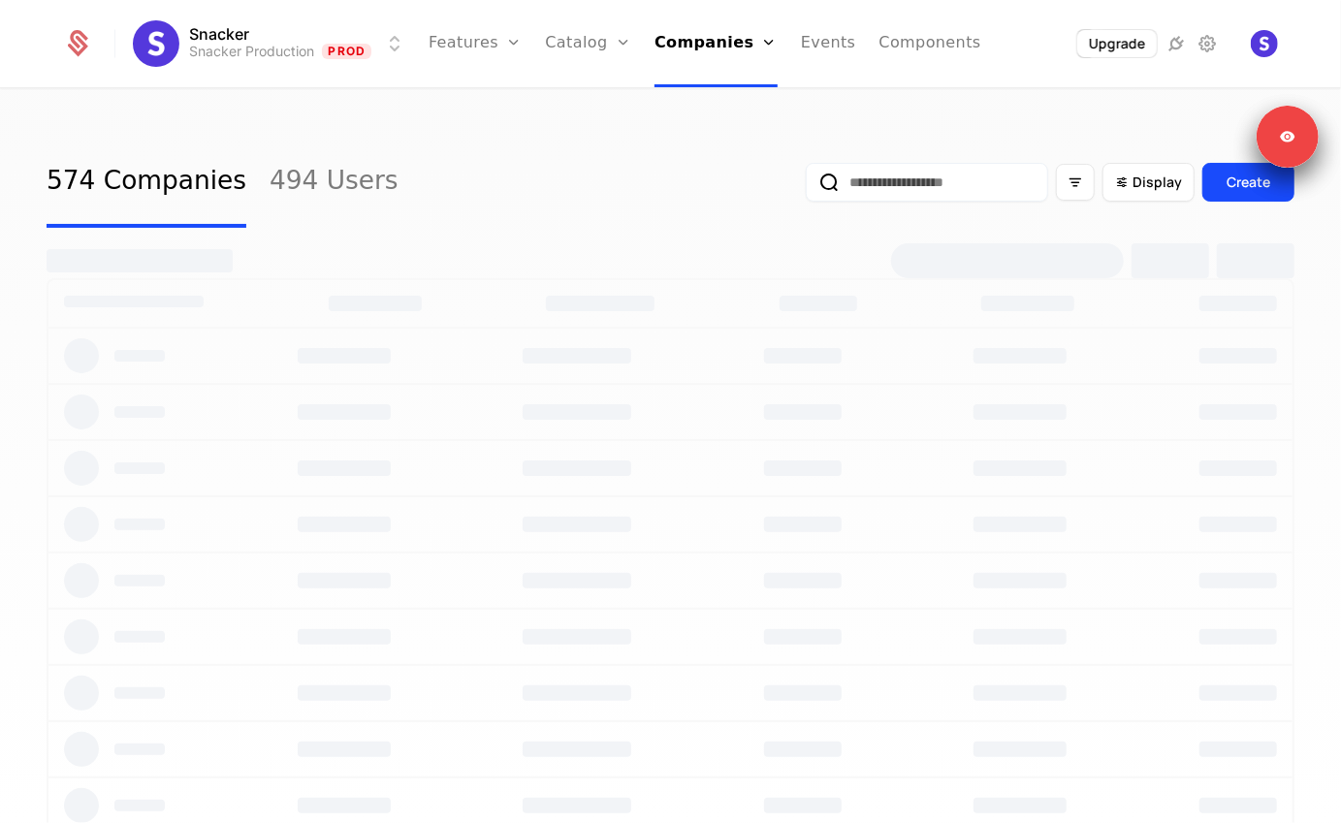
click at [576, 38] on link "Catalog" at bounding box center [588, 43] width 86 height 87
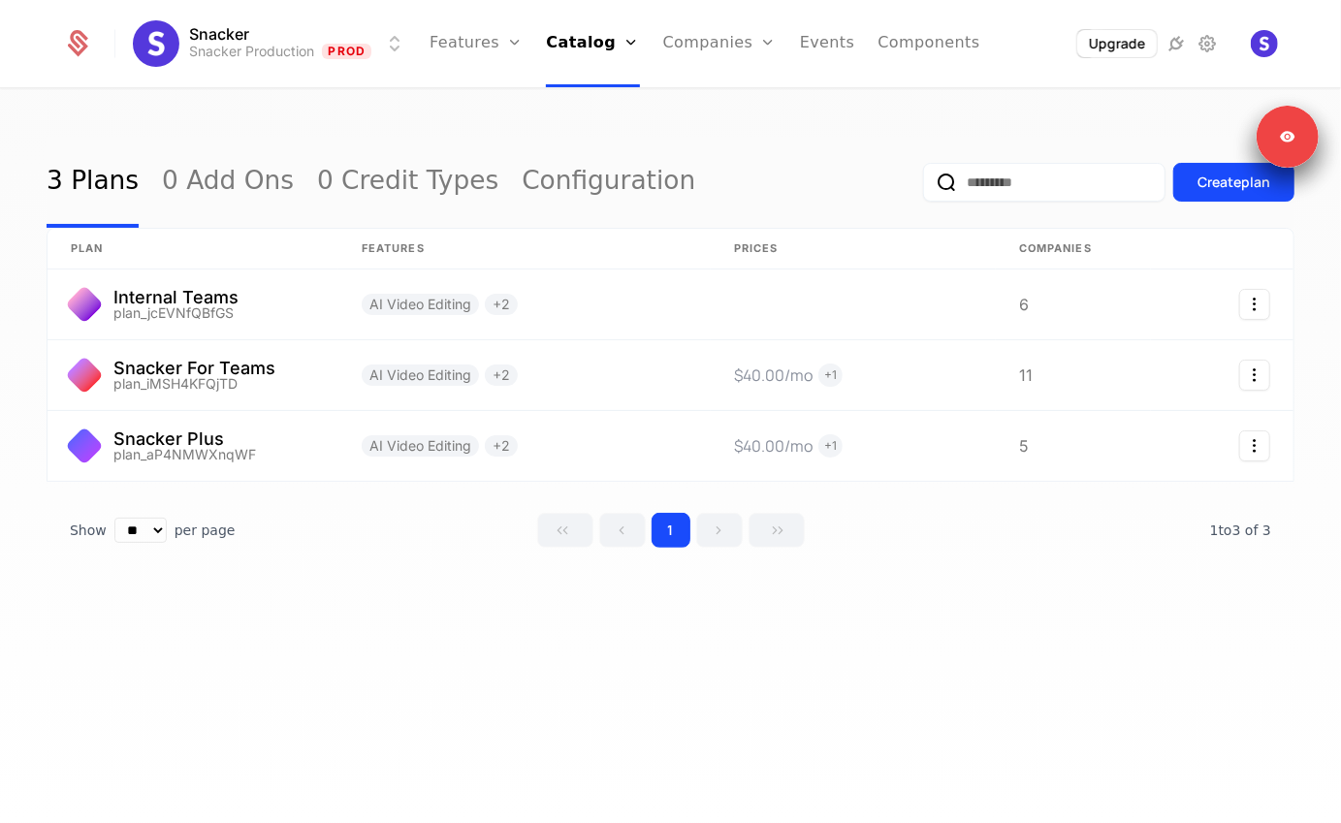
click at [611, 98] on link "Plans" at bounding box center [619, 95] width 100 height 16
click at [197, 391] on link at bounding box center [193, 375] width 291 height 70
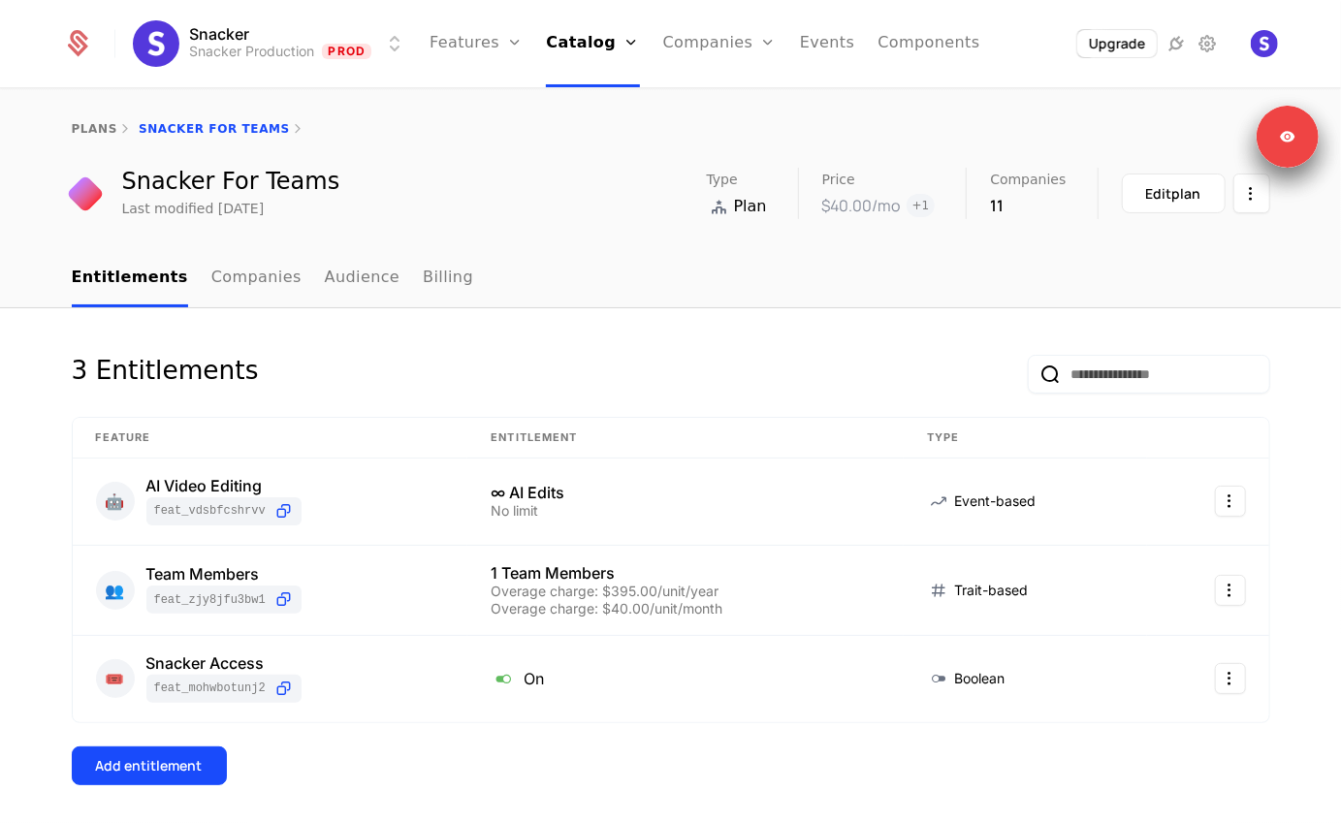
click at [262, 281] on link "Companies" at bounding box center [256, 278] width 90 height 57
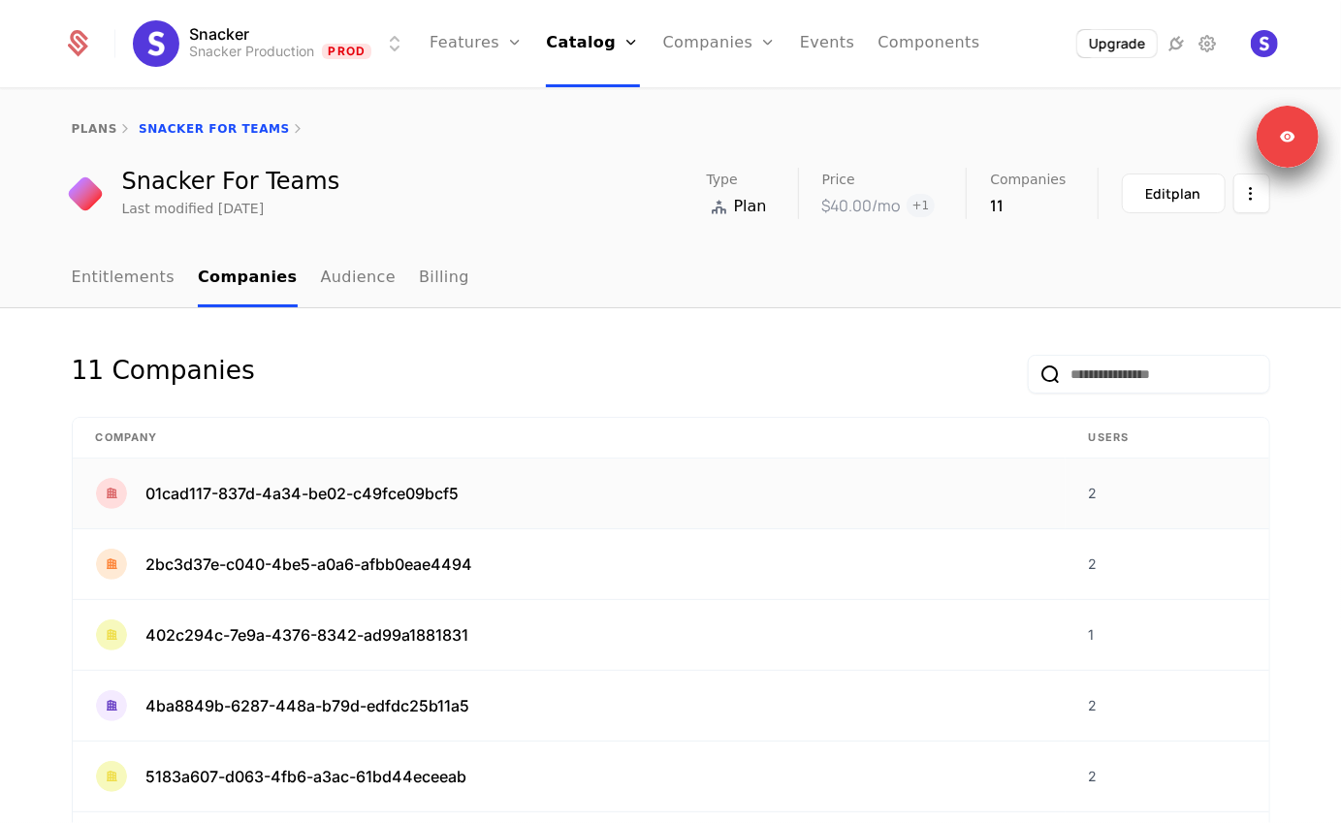
click at [305, 512] on td "01cad117-837d-4a34-be02-c49fce09bcf5" at bounding box center [569, 494] width 993 height 71
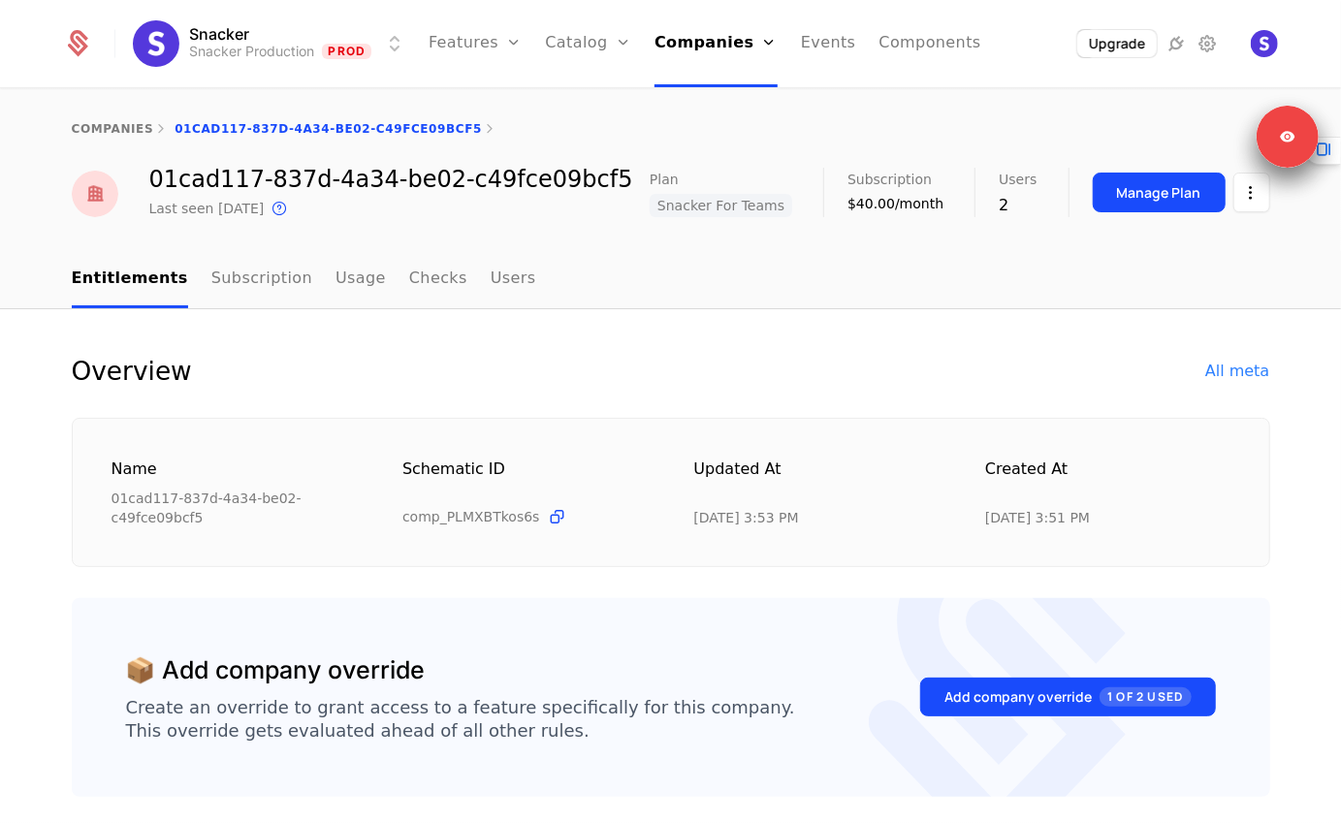
click at [1227, 361] on div "All meta" at bounding box center [1237, 371] width 64 height 23
